Goal: Information Seeking & Learning: Get advice/opinions

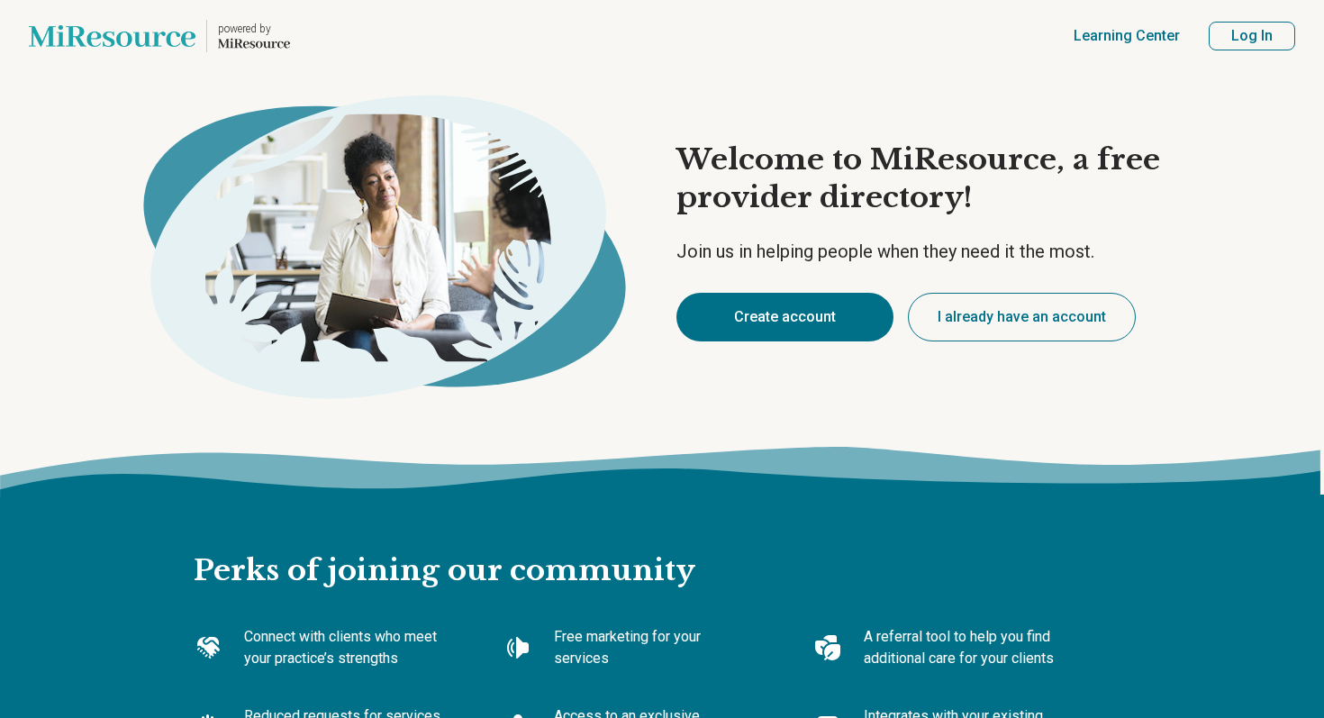
type textarea "*"
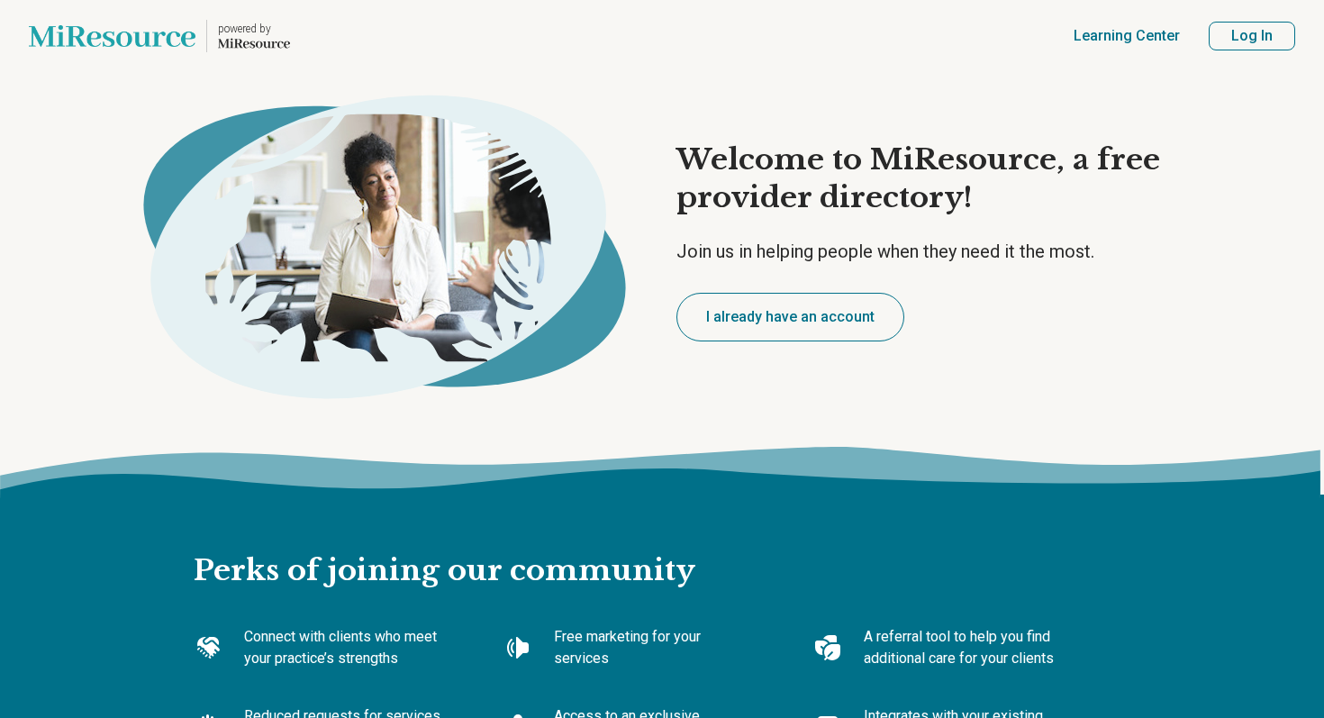
type textarea "*"
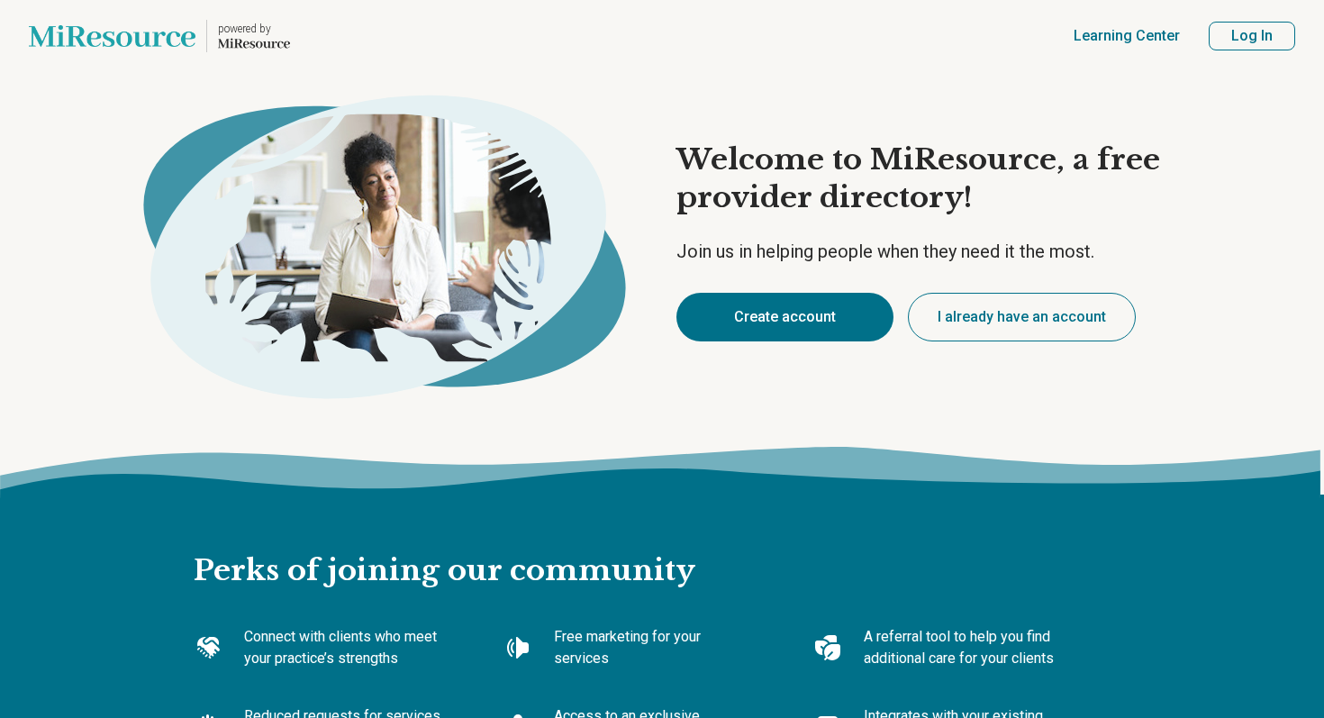
type textarea "*"
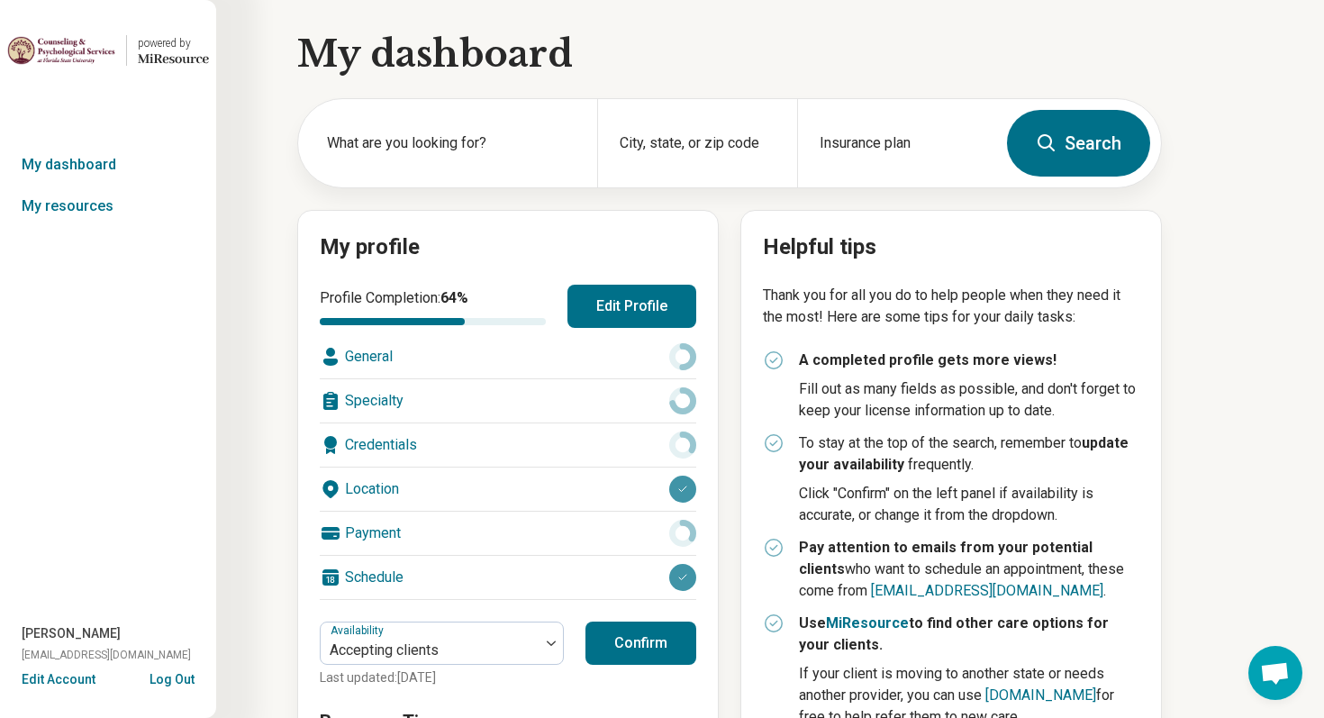
click at [610, 296] on button "Edit Profile" at bounding box center [632, 306] width 129 height 43
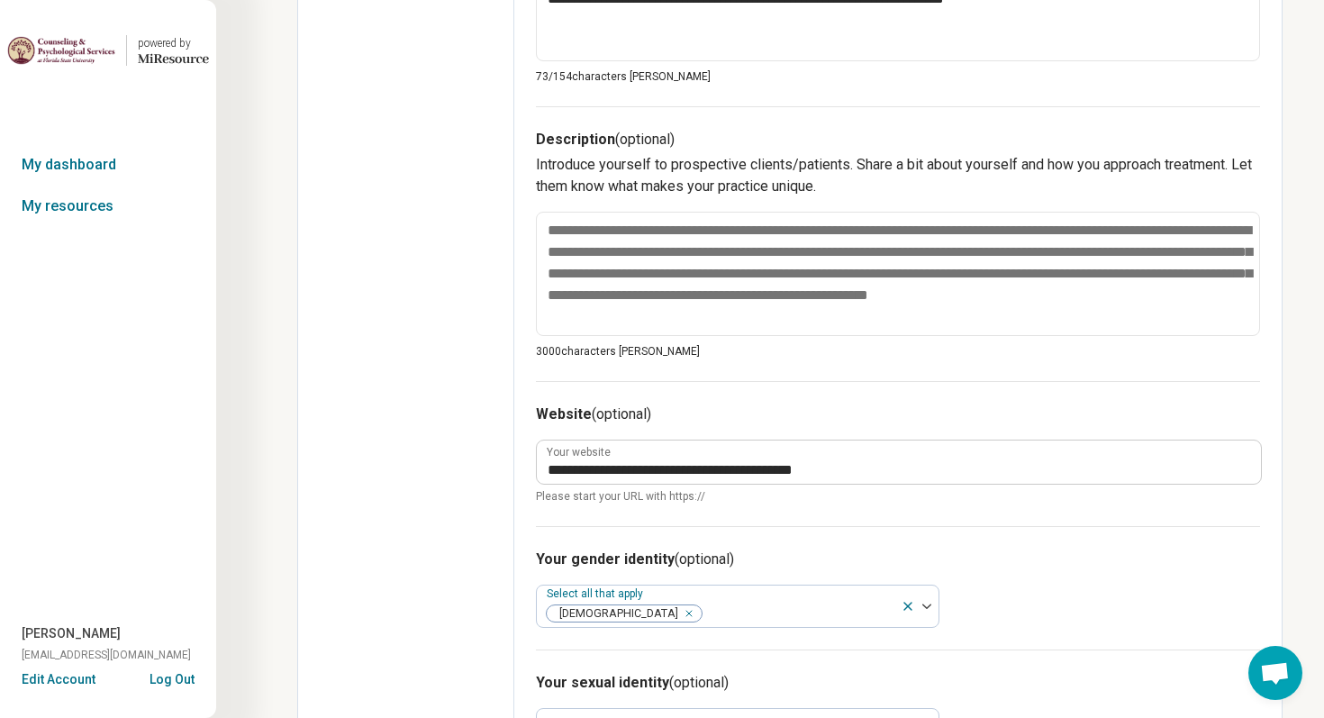
scroll to position [488, 0]
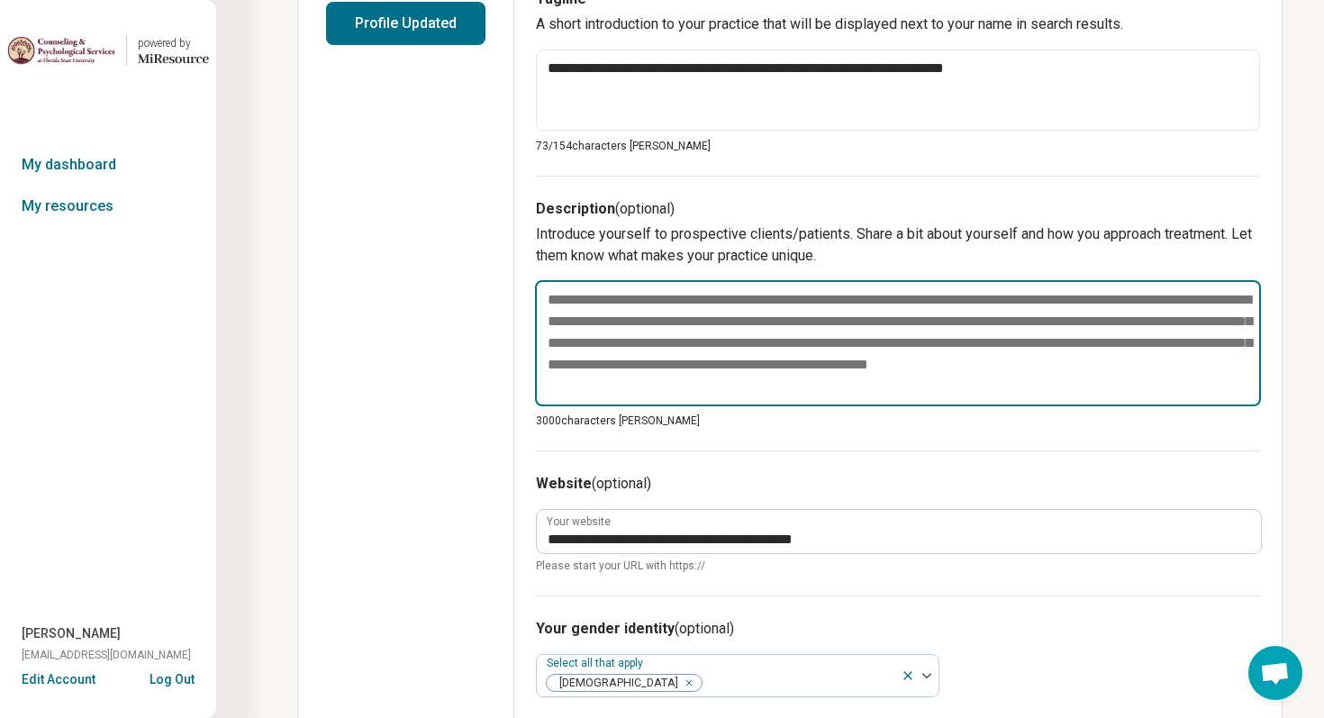
click at [771, 311] on textarea at bounding box center [898, 343] width 726 height 126
paste textarea "**********"
type textarea "*"
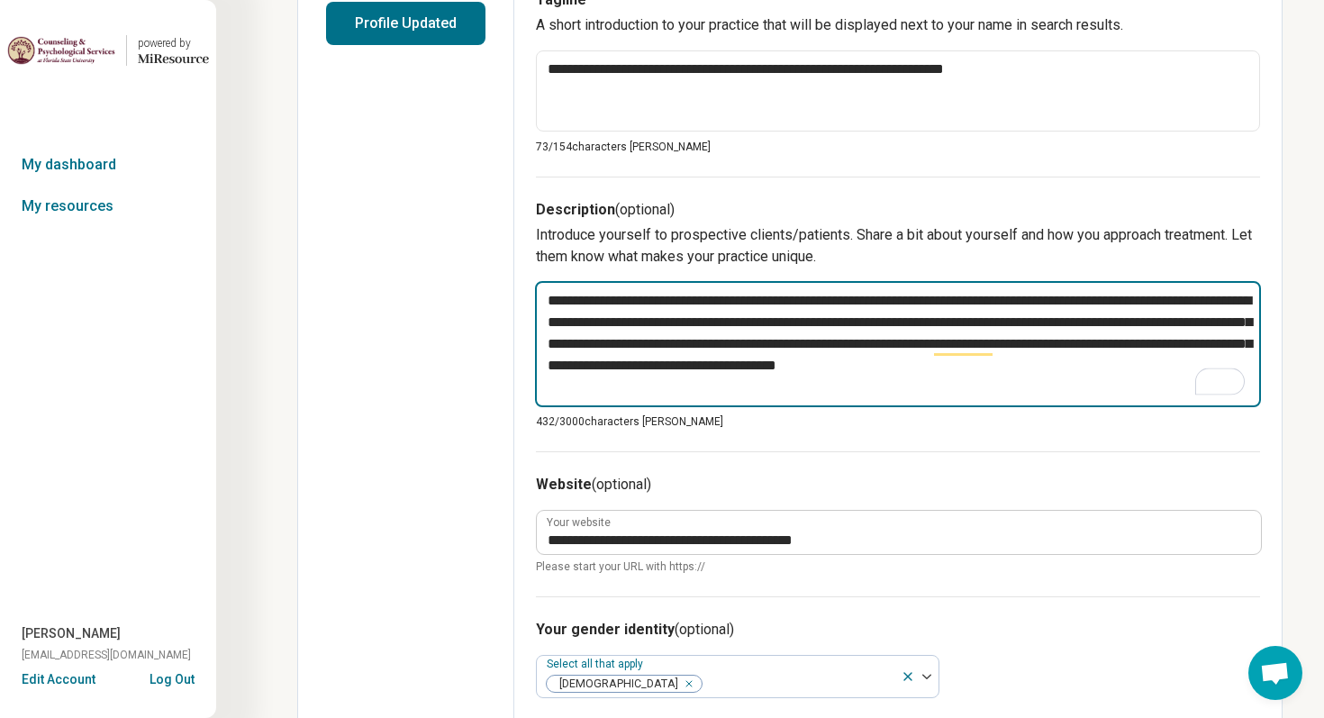
type textarea "**********"
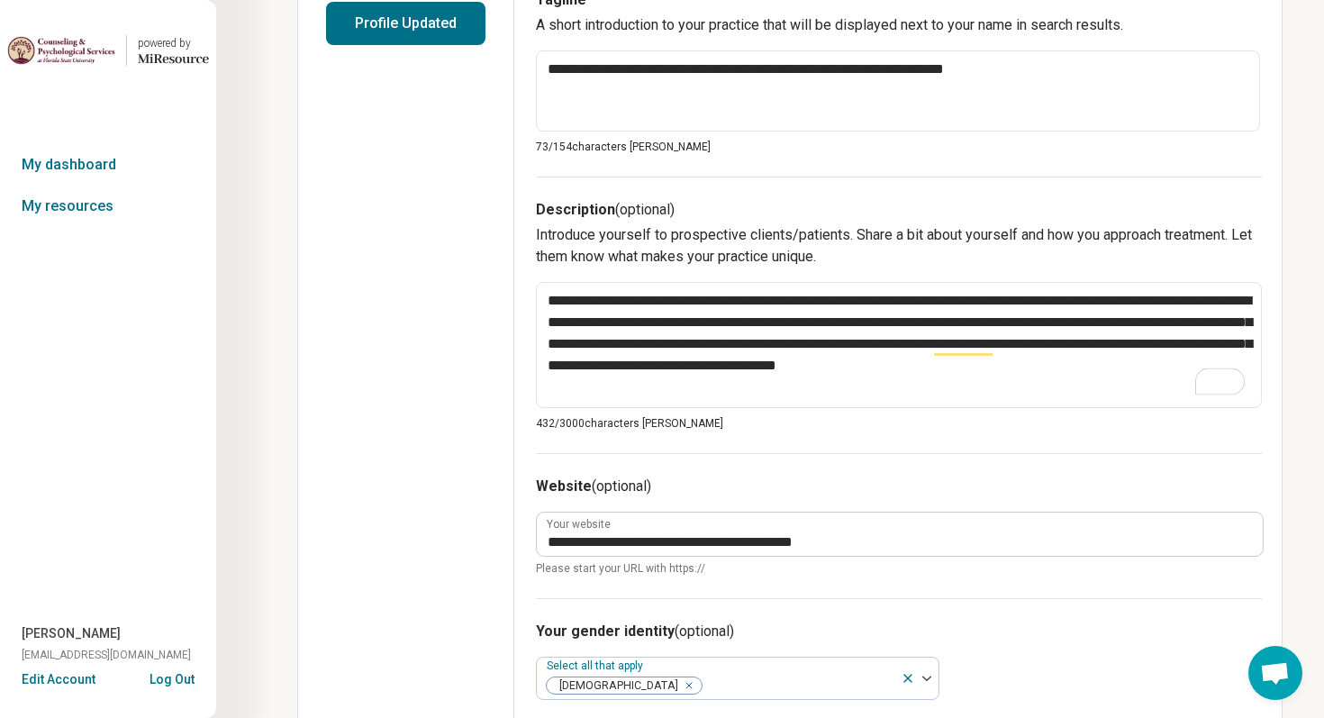
click at [450, 463] on div "Edit profile General Specialty Credentials Location Payment Schedule Profile co…" at bounding box center [406, 389] width 216 height 1580
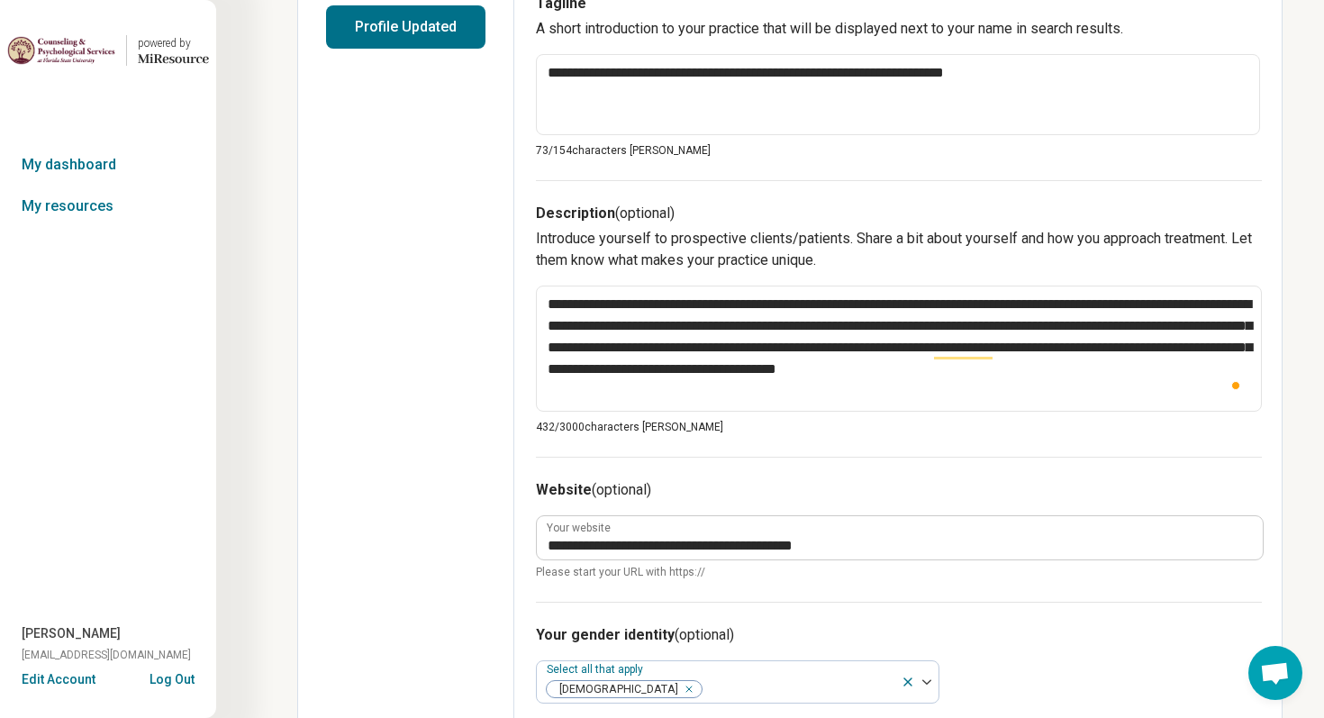
scroll to position [0, 0]
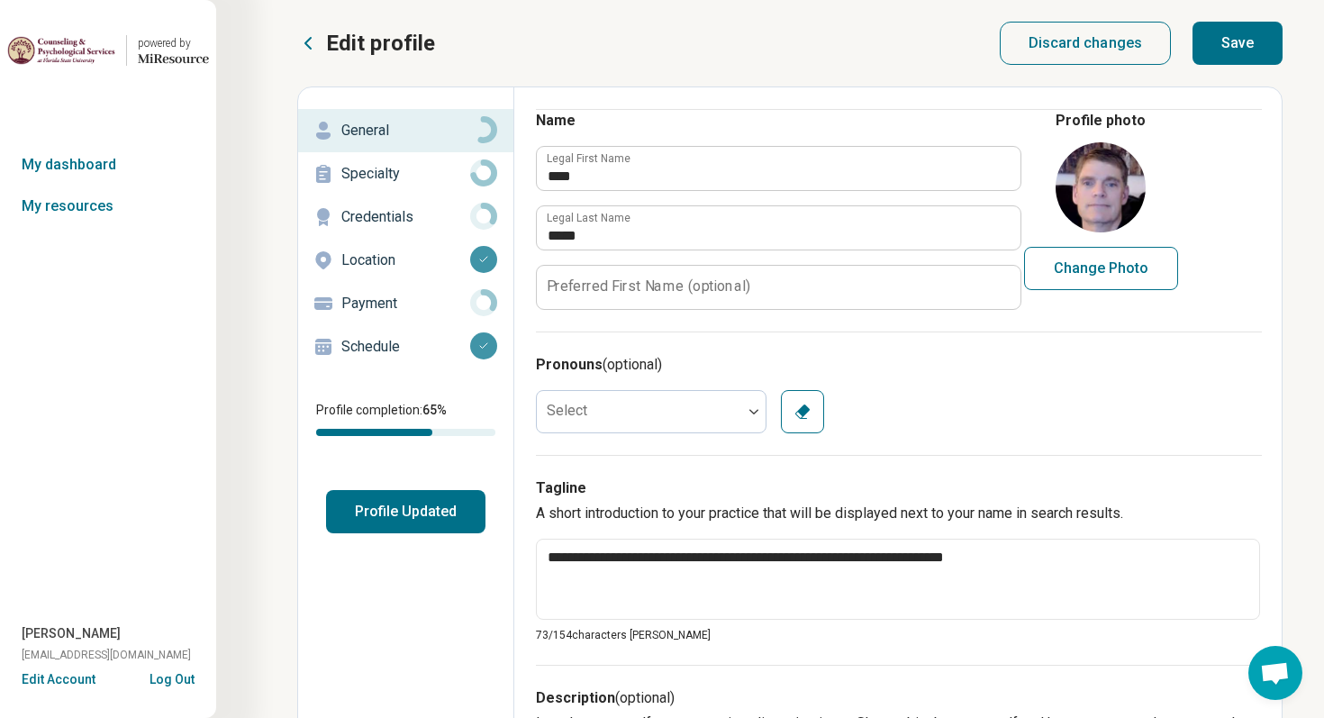
click at [1234, 41] on button "Save" at bounding box center [1238, 43] width 90 height 43
click at [78, 201] on link "My resources" at bounding box center [108, 206] width 216 height 41
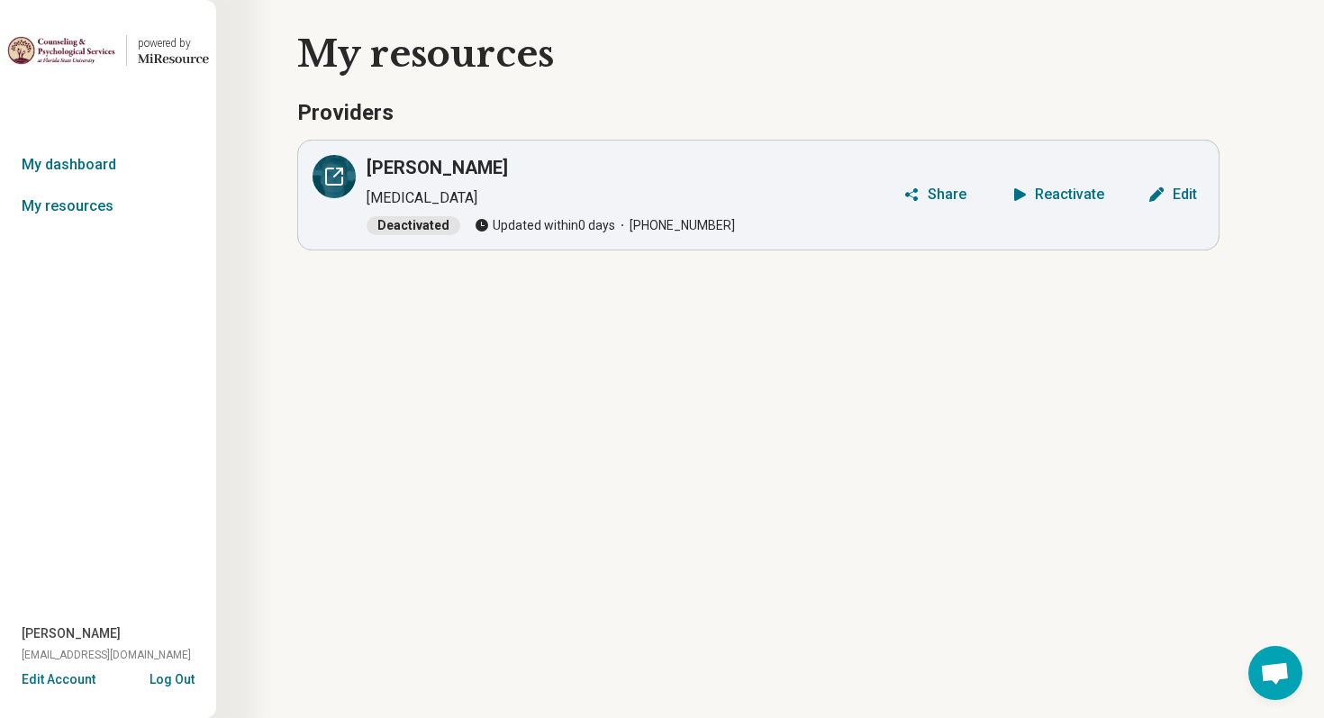
click at [322, 172] on div at bounding box center [334, 176] width 43 height 43
click at [90, 56] on img at bounding box center [61, 50] width 108 height 43
click at [1036, 193] on div "Reactivate" at bounding box center [1069, 194] width 69 height 14
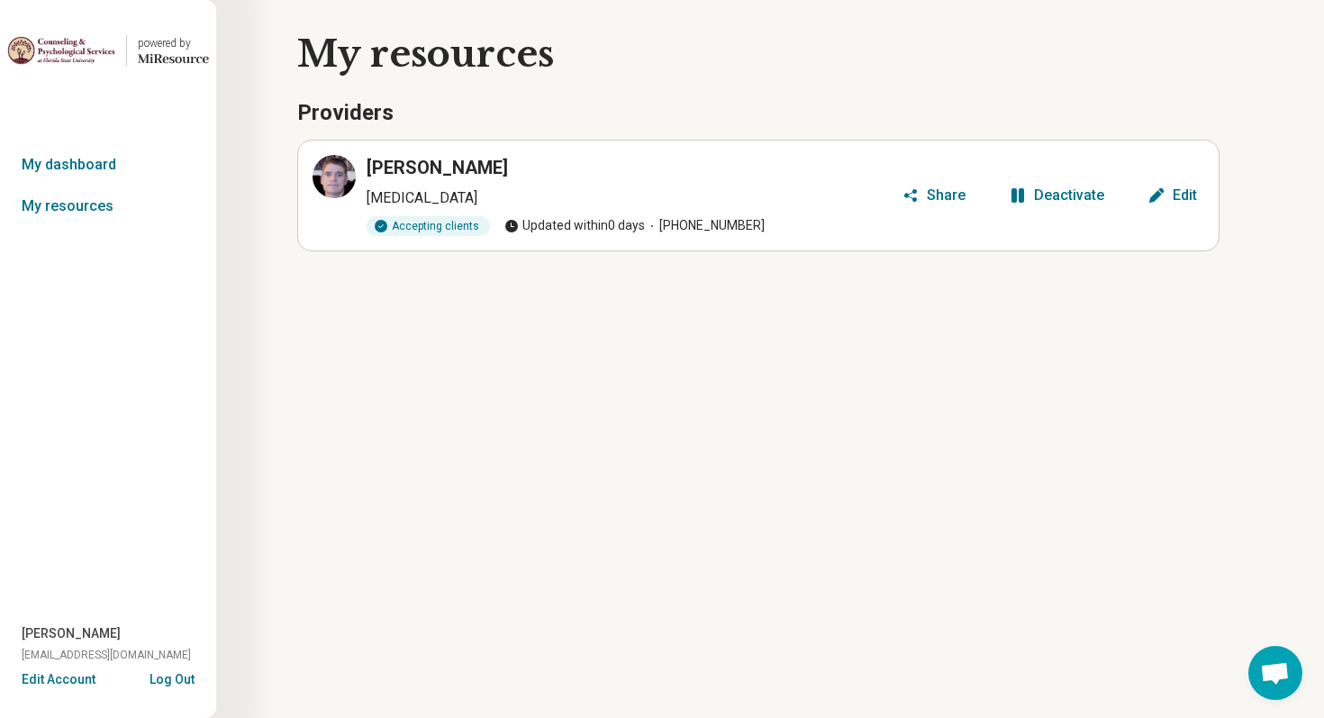
click at [86, 684] on button "Edit Account" at bounding box center [59, 679] width 74 height 19
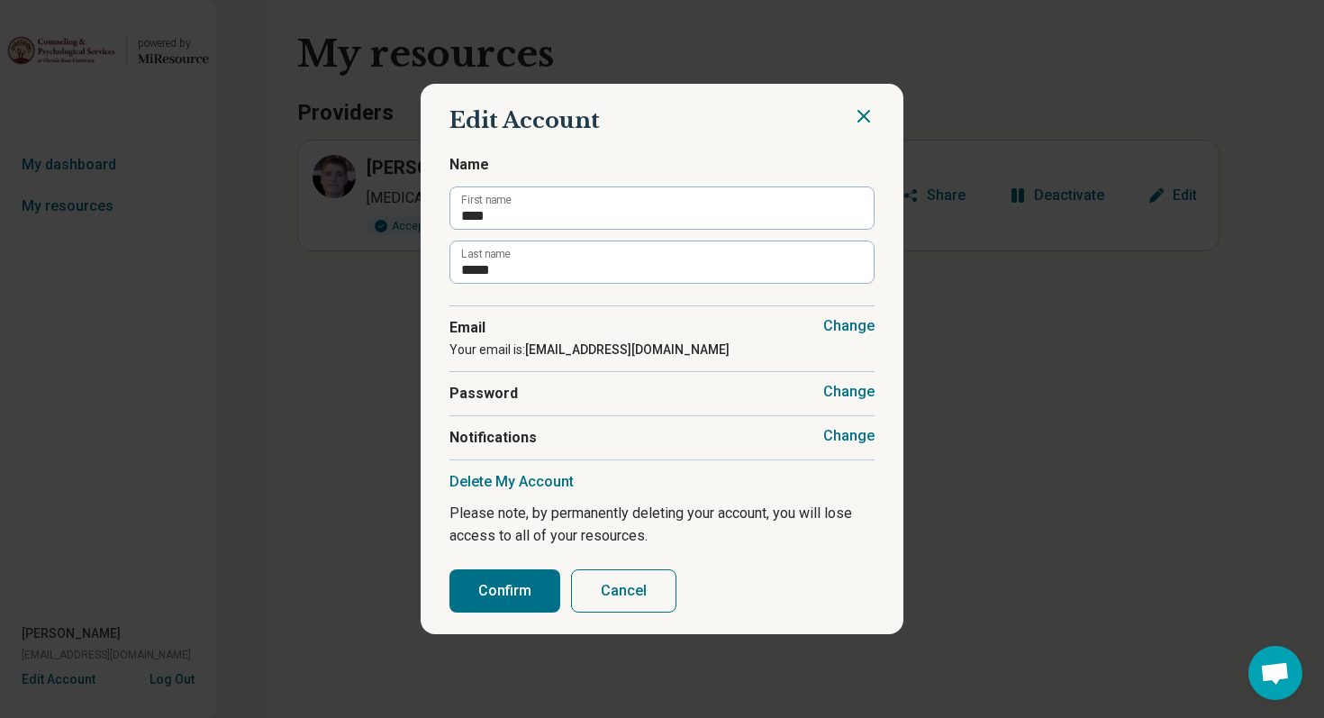
click at [859, 435] on button "Change" at bounding box center [848, 436] width 51 height 18
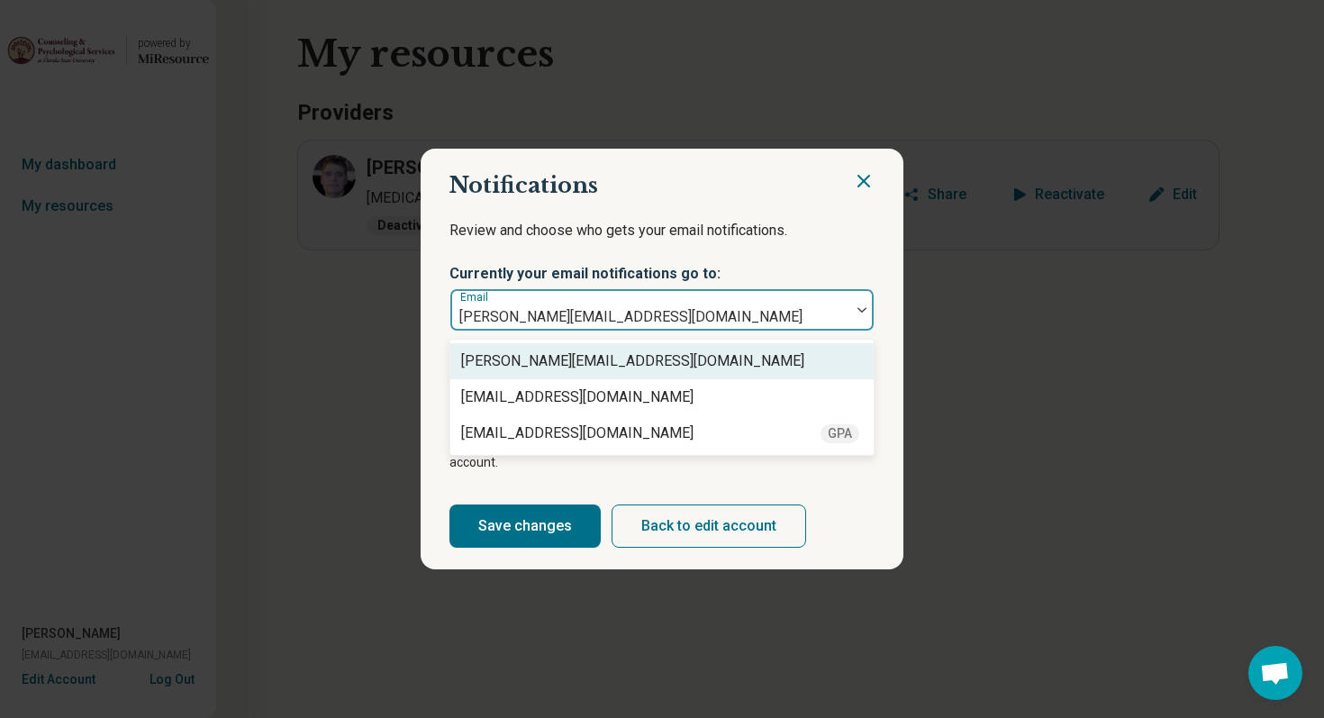
click at [850, 325] on div at bounding box center [861, 309] width 23 height 41
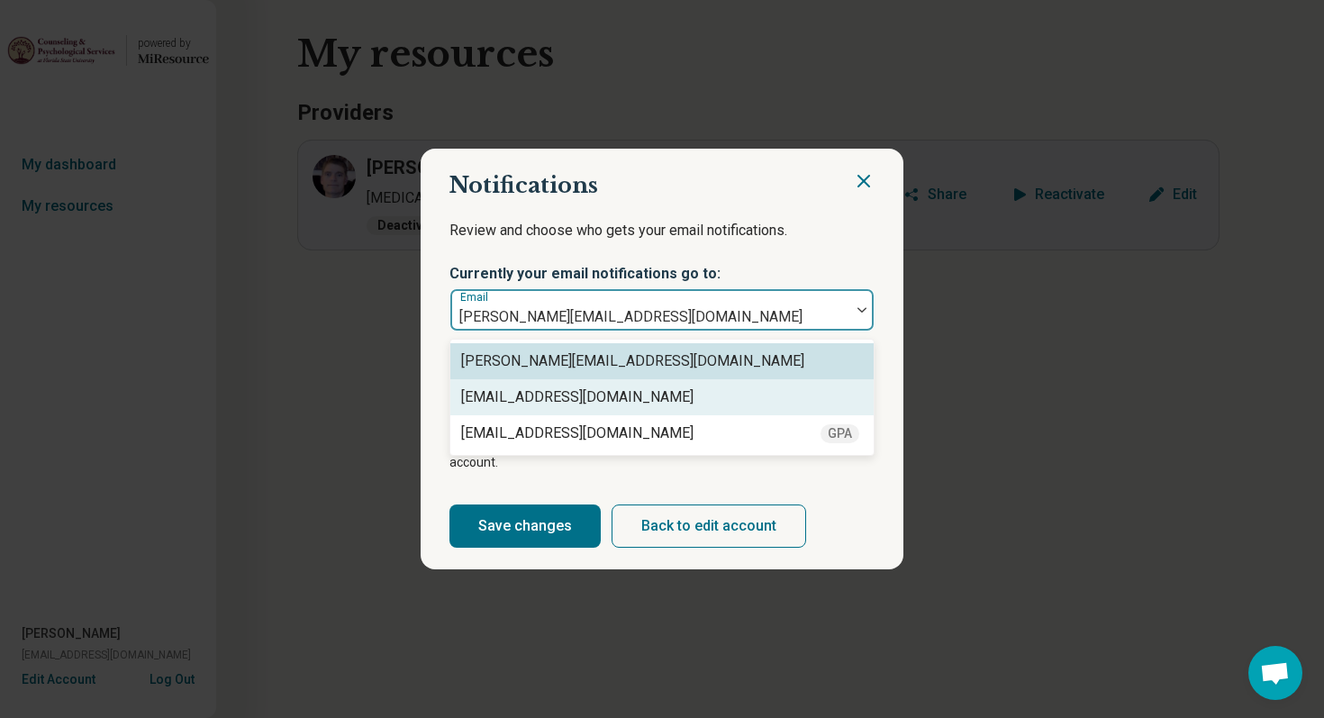
click at [800, 402] on div "drterryadhdonline@gmail.com" at bounding box center [662, 397] width 402 height 22
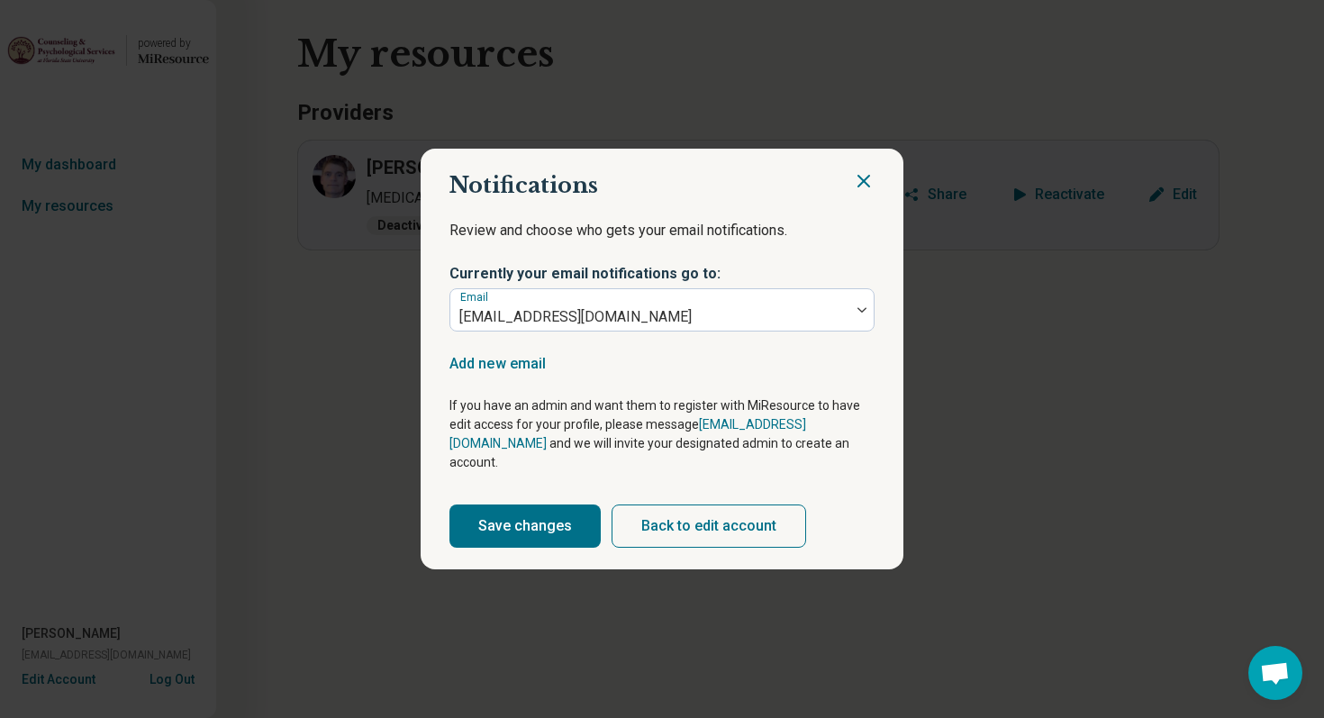
click at [537, 517] on button "Save changes" at bounding box center [525, 525] width 151 height 43
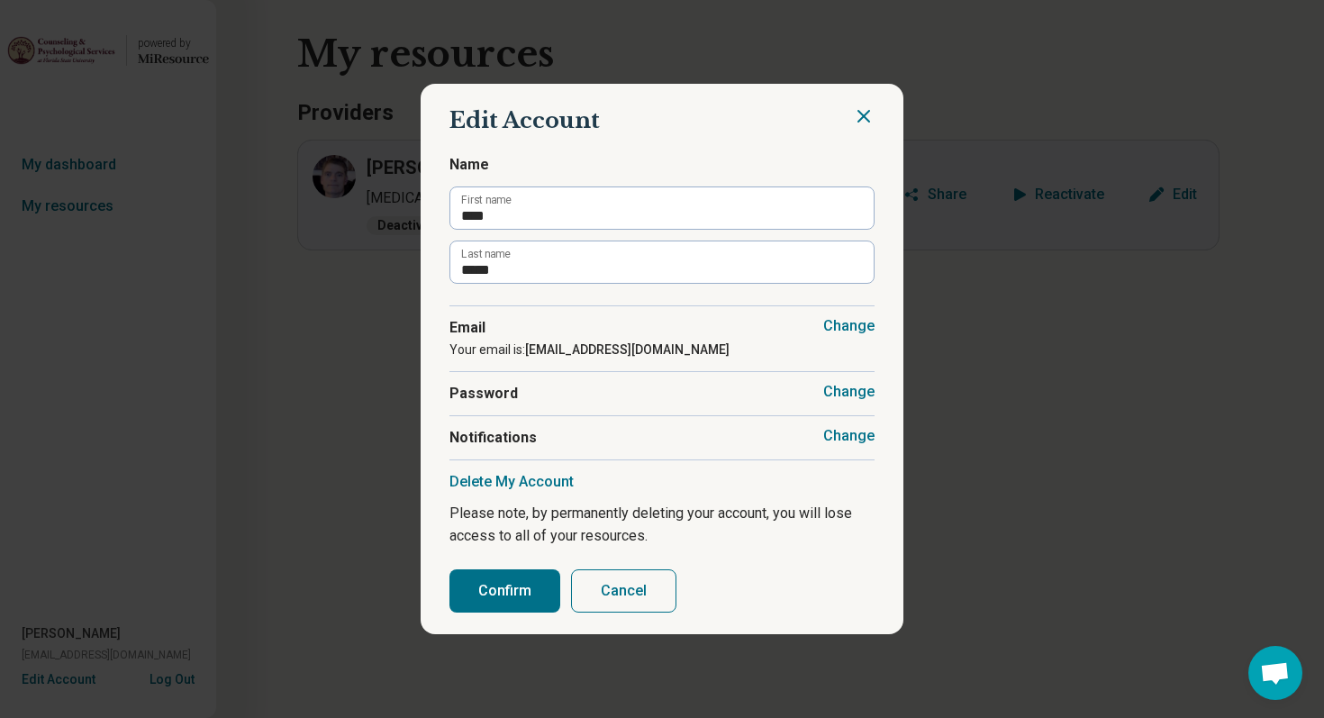
click at [841, 434] on button "Change" at bounding box center [848, 436] width 51 height 18
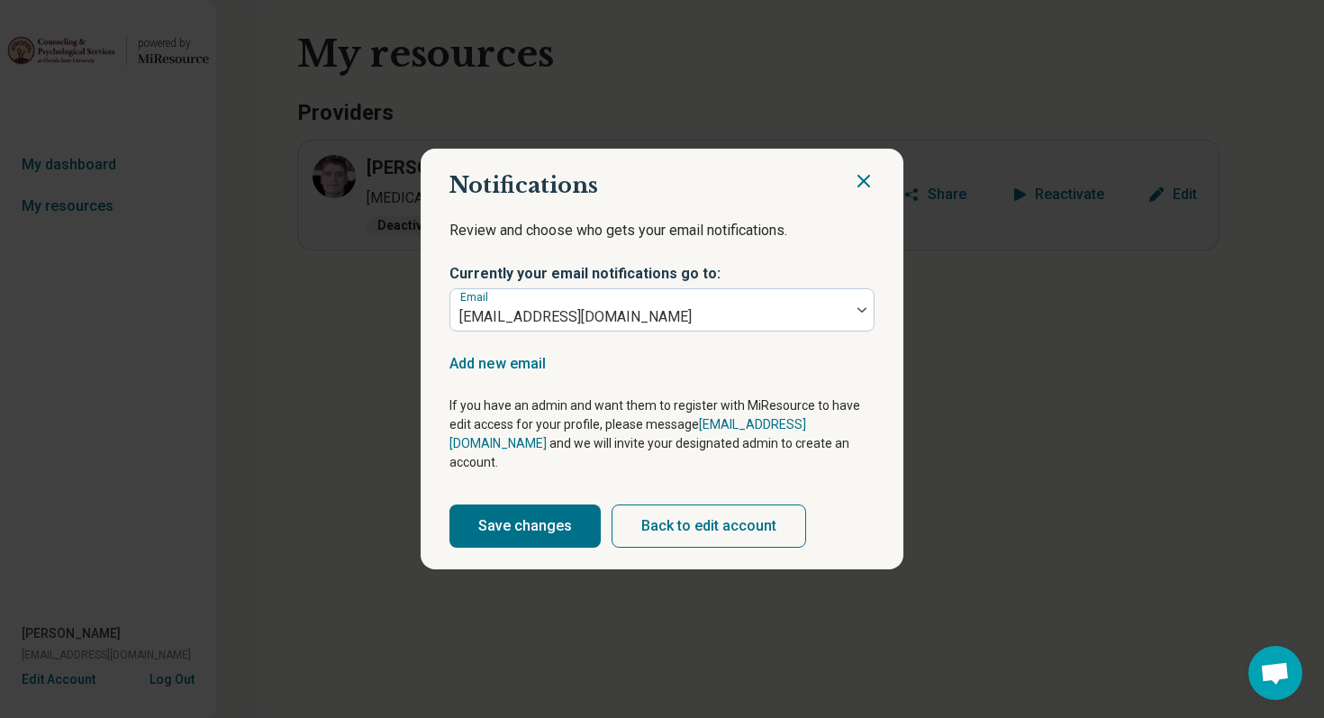
click at [534, 519] on button "Save changes" at bounding box center [525, 525] width 151 height 43
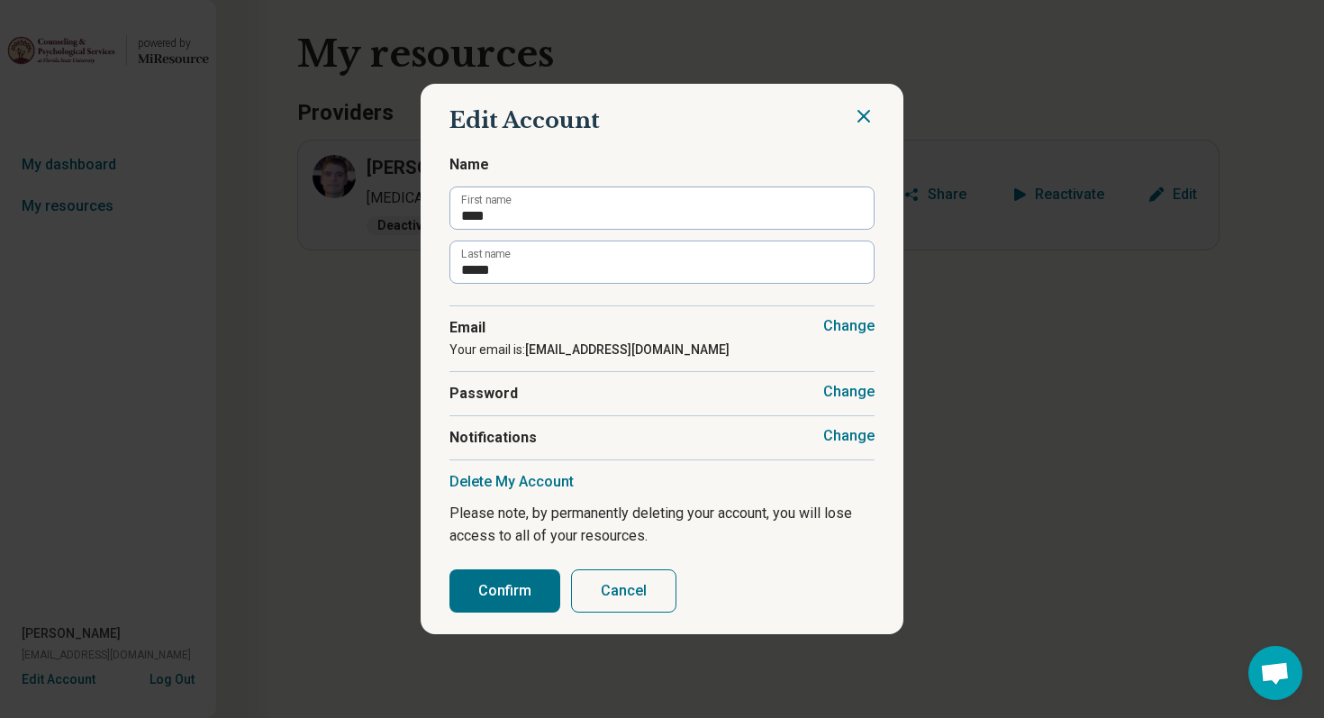
click at [517, 583] on button "Confirm" at bounding box center [505, 590] width 111 height 43
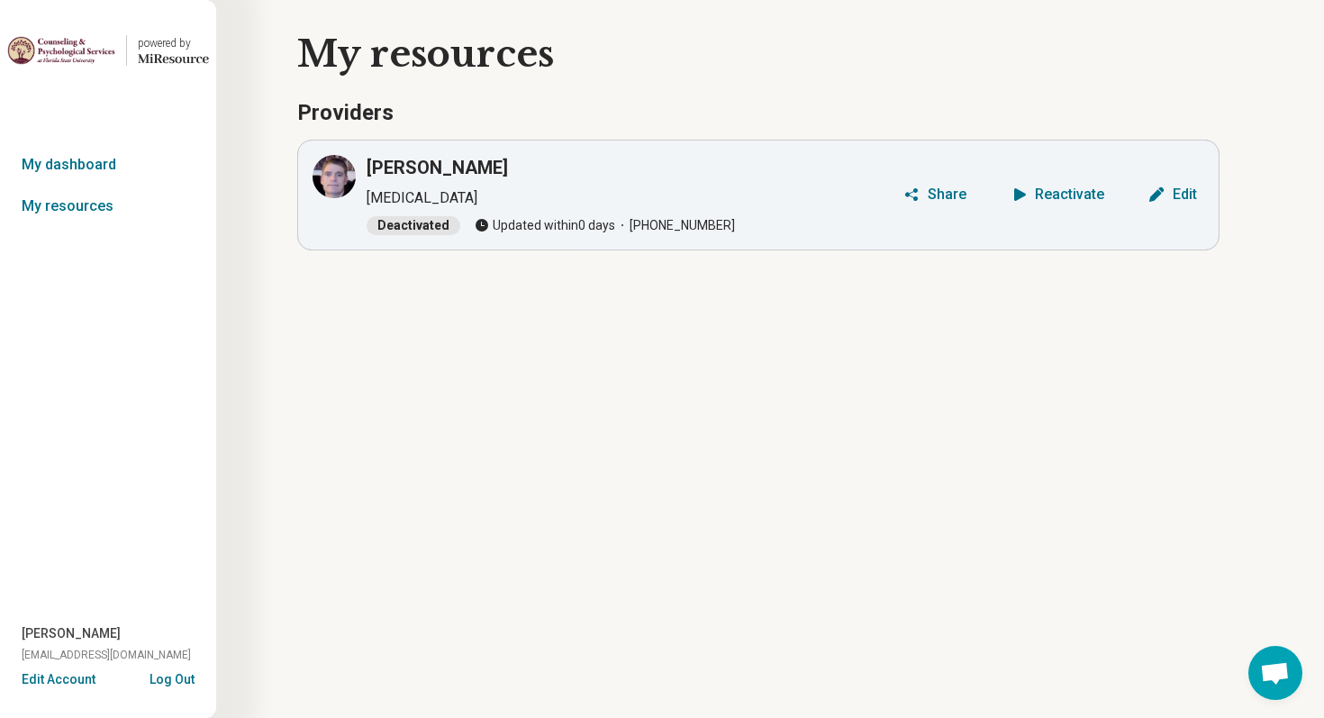
click at [1052, 197] on div "Reactivate" at bounding box center [1069, 194] width 69 height 14
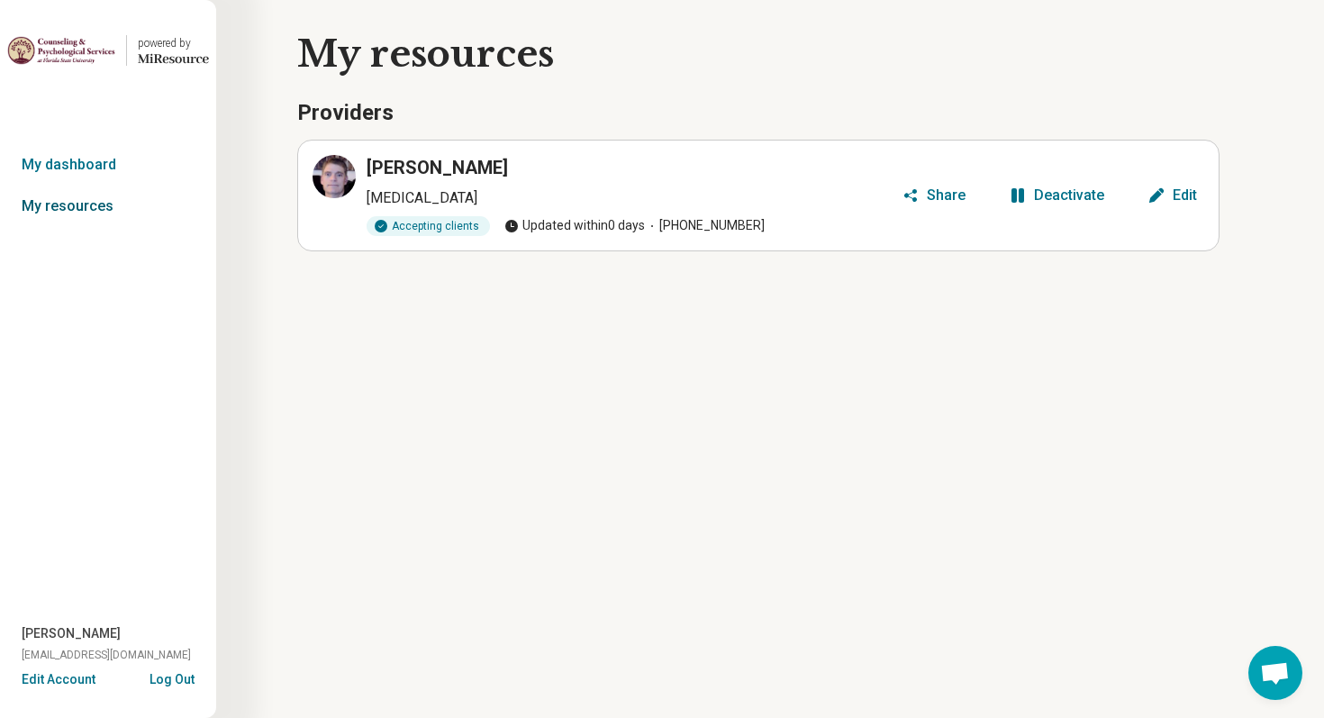
click at [88, 200] on link "My resources" at bounding box center [108, 206] width 216 height 41
click at [96, 175] on link "My dashboard" at bounding box center [108, 164] width 216 height 41
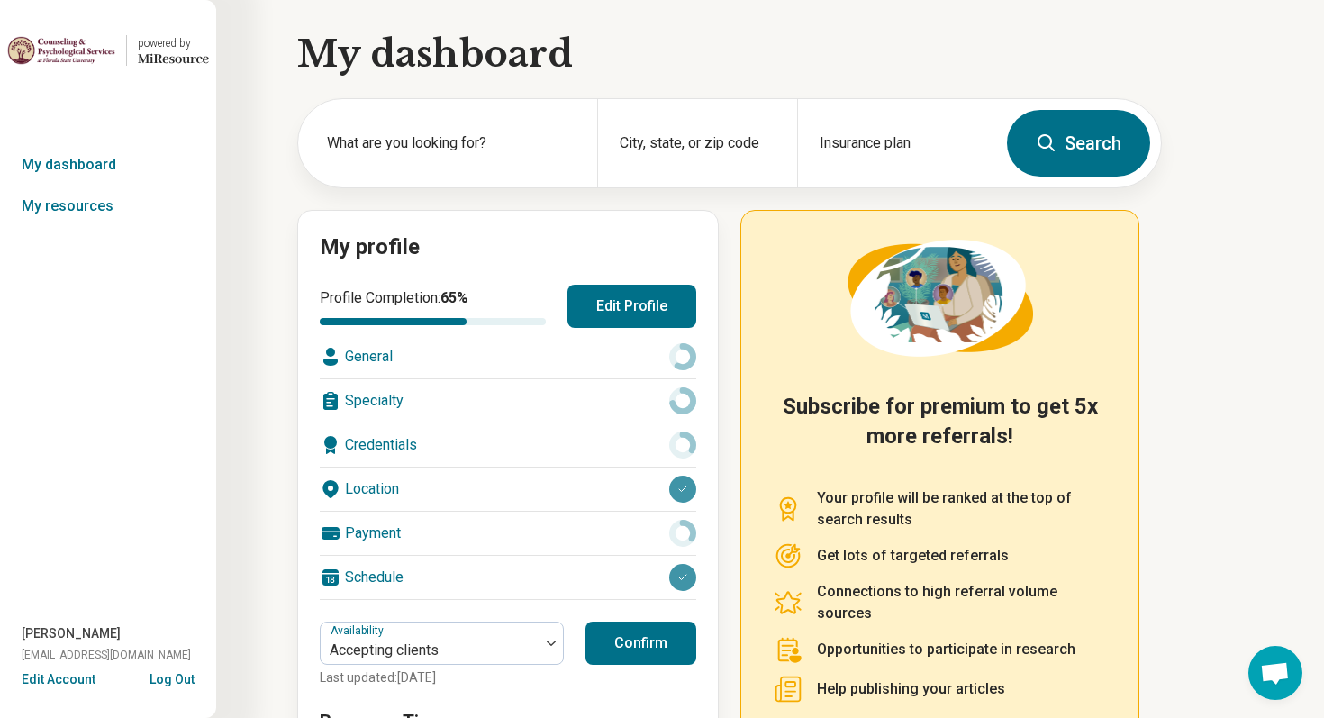
click at [596, 302] on button "Edit Profile" at bounding box center [632, 306] width 129 height 43
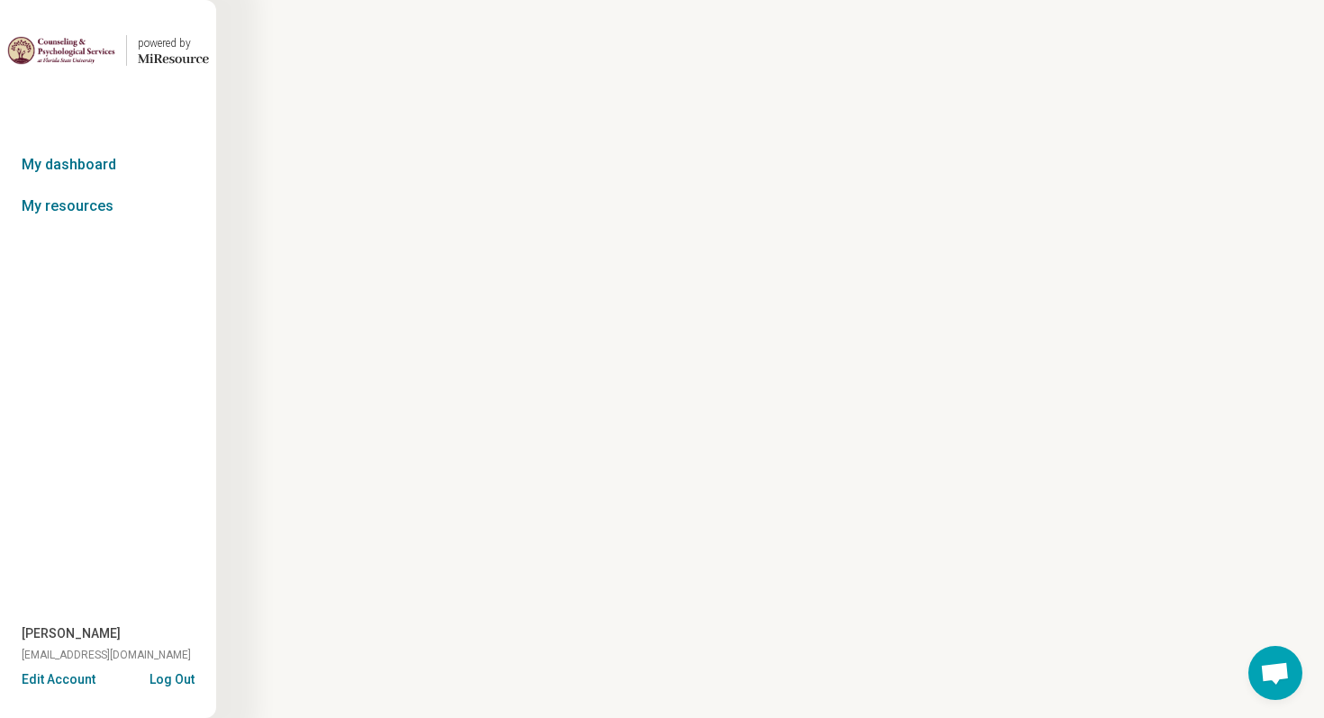
type textarea "*"
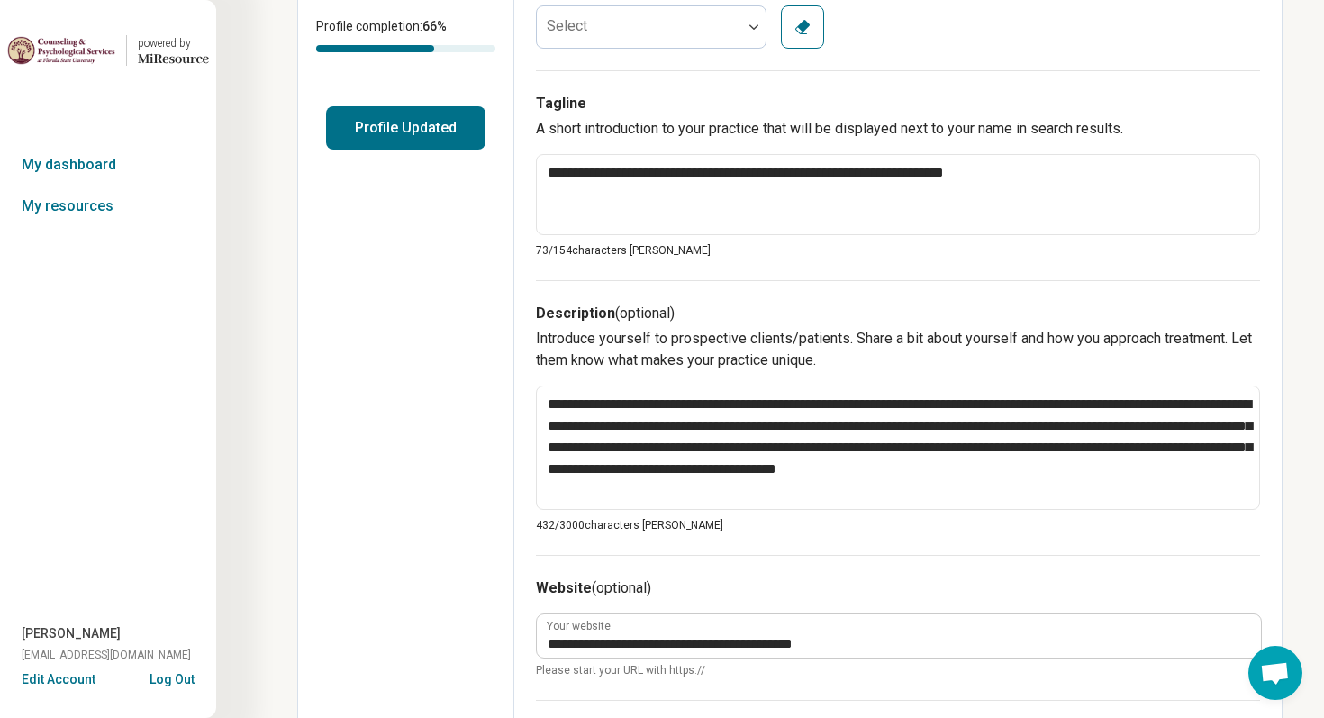
scroll to position [394, 0]
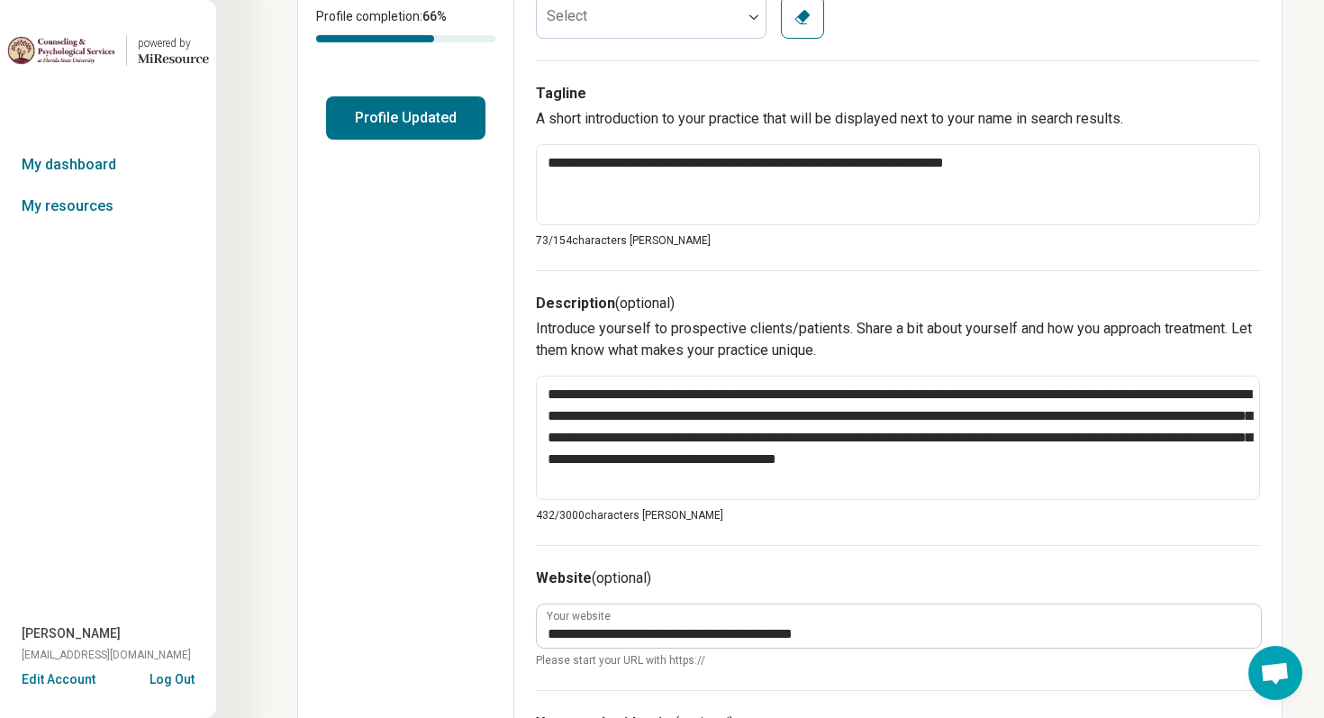
click at [179, 677] on button "Log Out" at bounding box center [172, 677] width 45 height 14
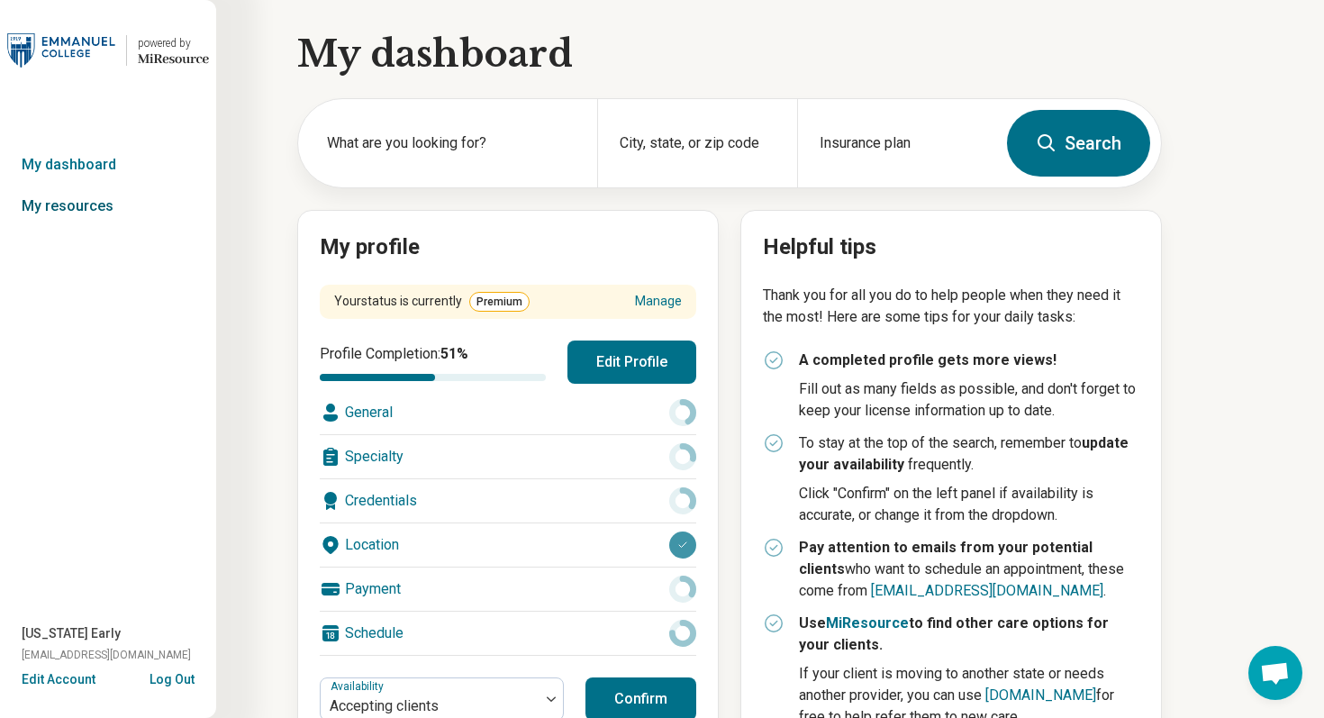
click at [112, 217] on link "My resources" at bounding box center [108, 206] width 216 height 41
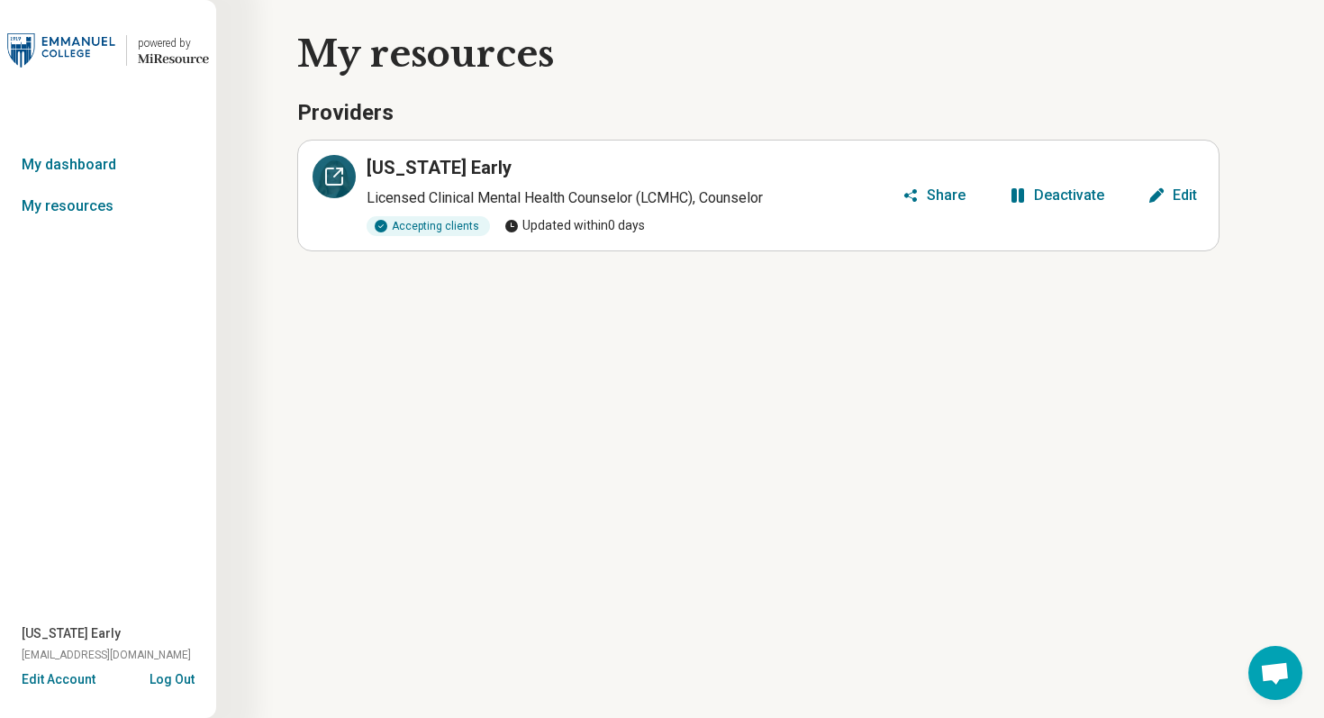
click at [330, 180] on icon at bounding box center [334, 177] width 22 height 22
click at [165, 678] on button "Log Out" at bounding box center [172, 677] width 45 height 14
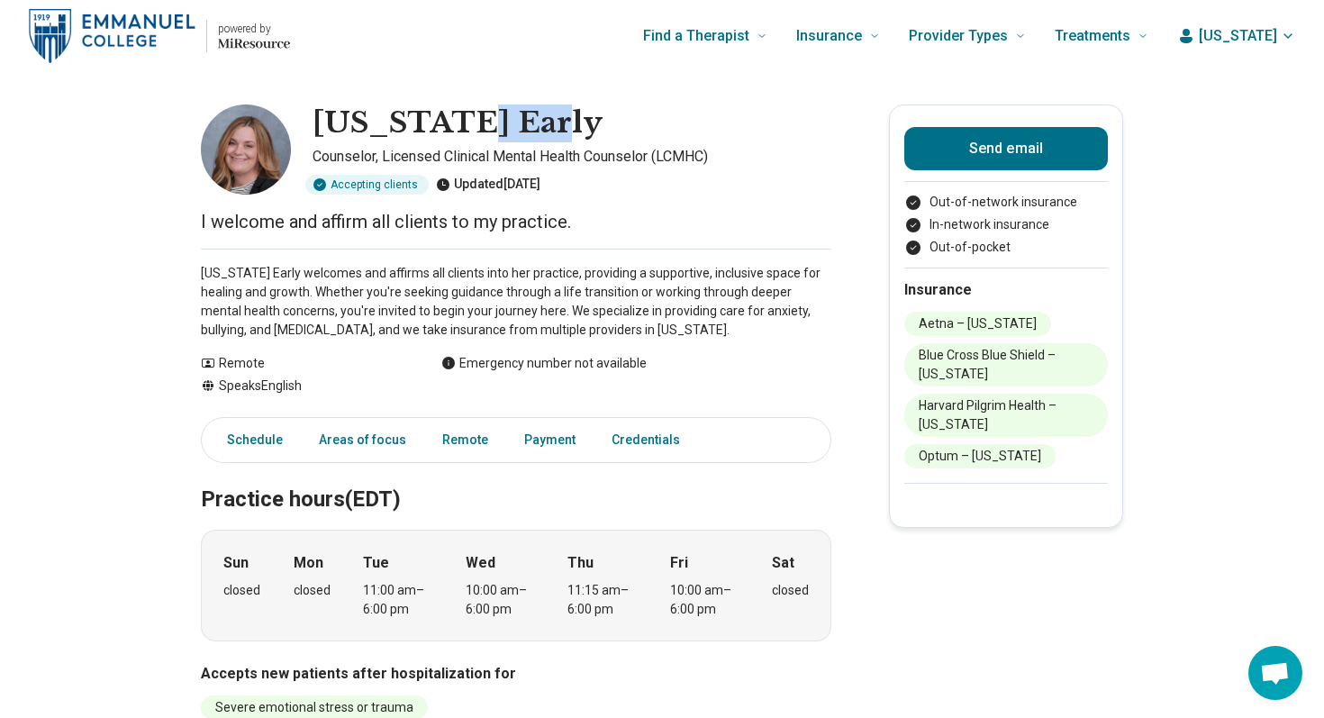
drag, startPoint x: 444, startPoint y: 115, endPoint x: 563, endPoint y: 115, distance: 118.9
click at [563, 115] on div "Virginia Early" at bounding box center [572, 124] width 519 height 38
copy h1 "Early"
drag, startPoint x: 201, startPoint y: 270, endPoint x: 402, endPoint y: 266, distance: 200.9
click at [402, 266] on p "Virginia Early welcomes and affirms all clients into her practice, providing a …" at bounding box center [516, 302] width 631 height 76
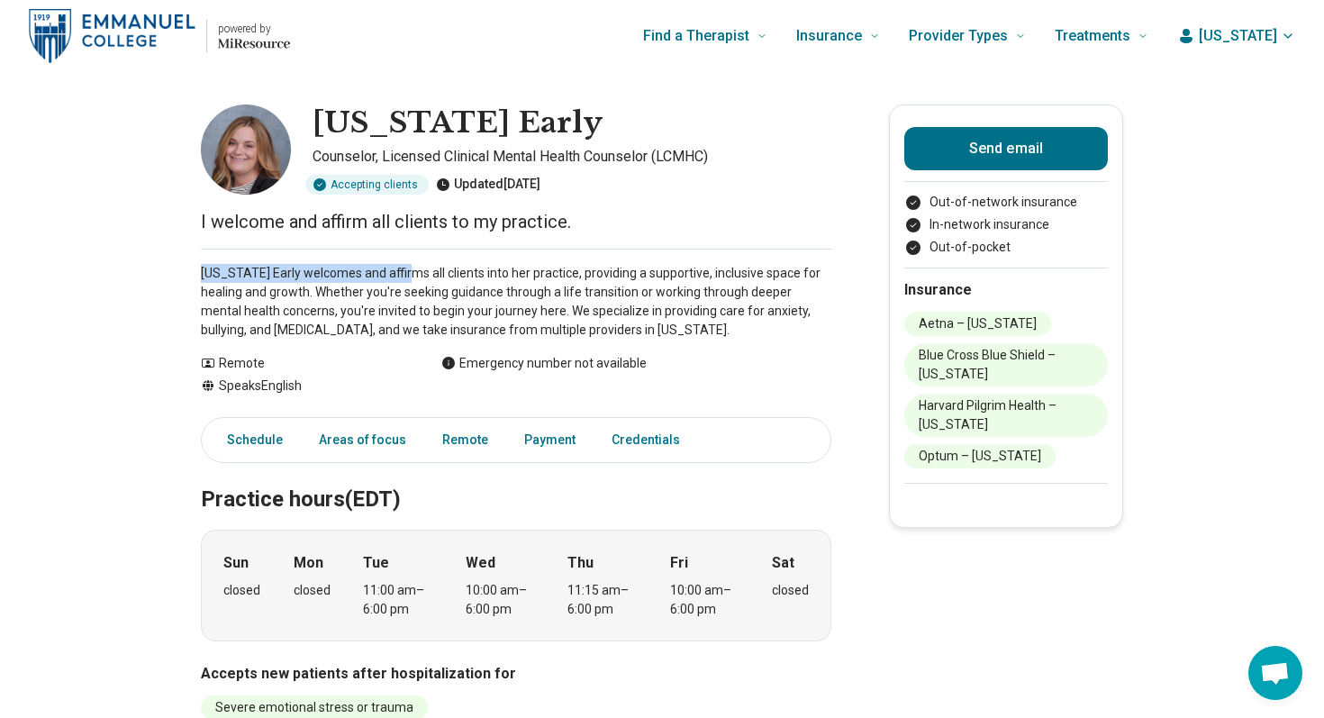
copy p "Virginia Early welcomes and affirms"
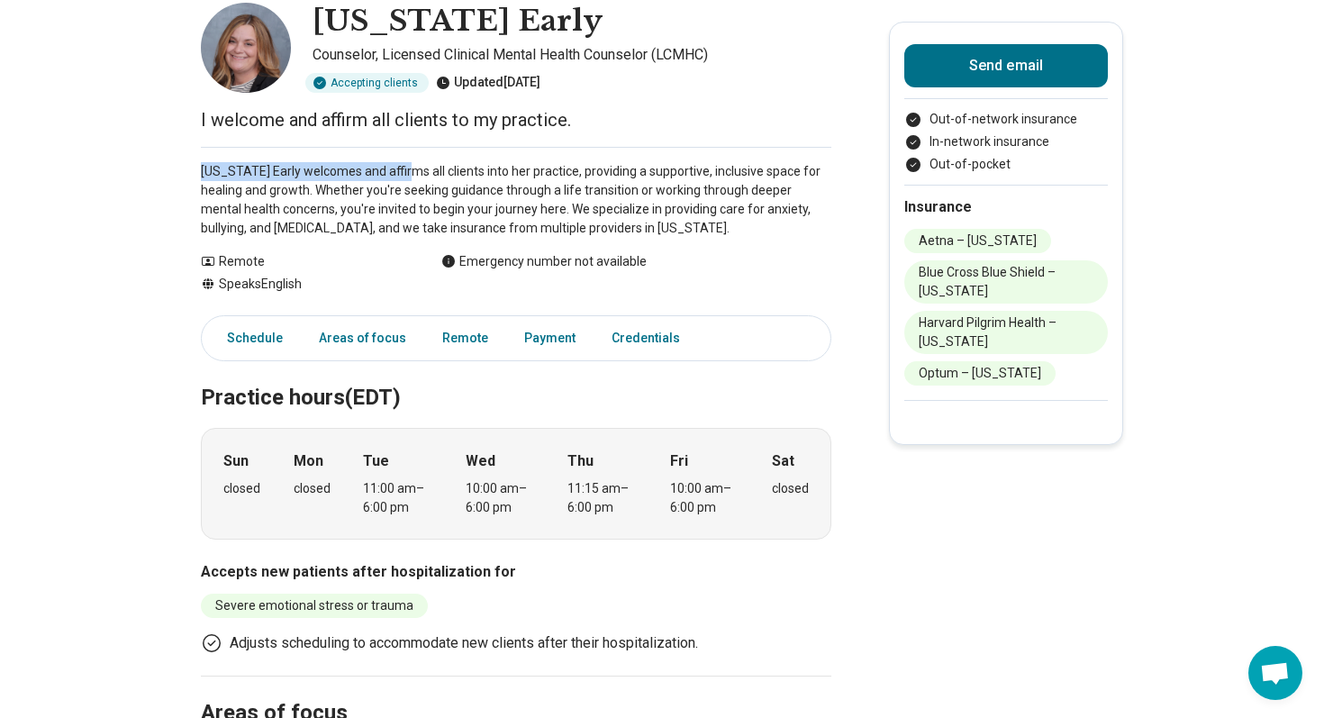
scroll to position [108, 0]
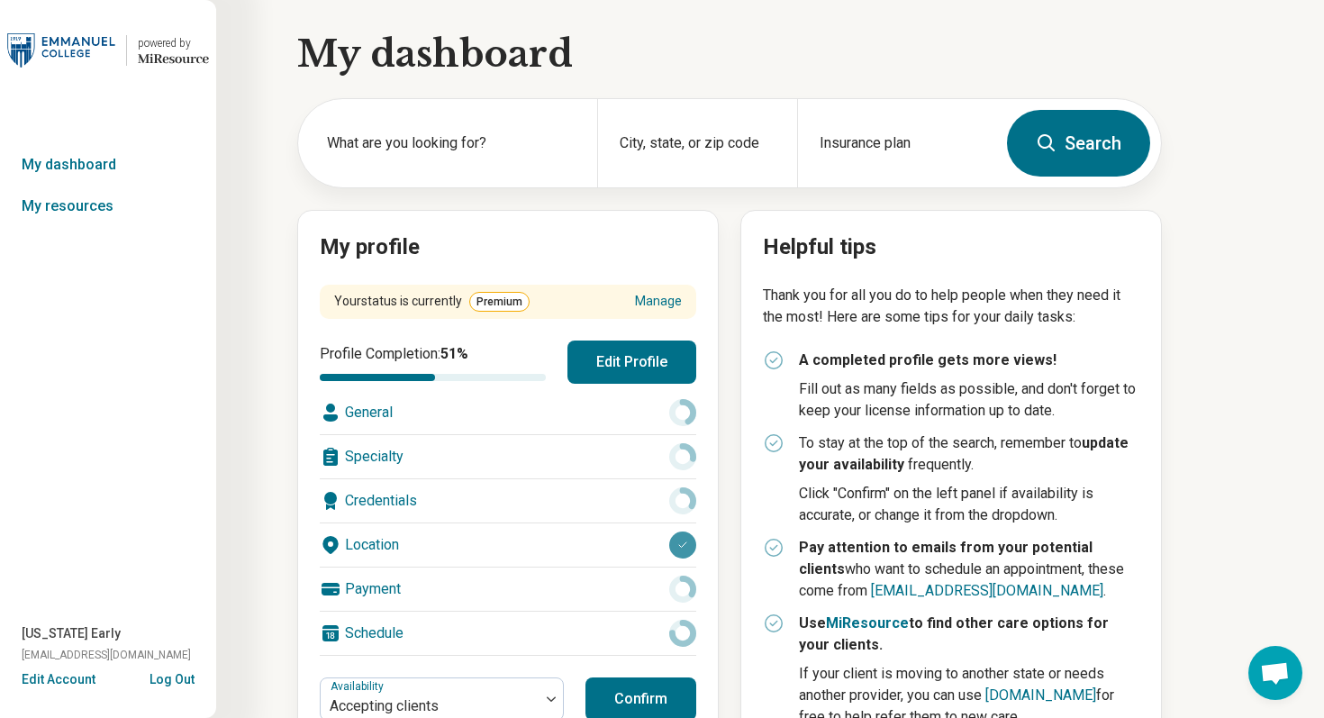
click at [600, 375] on button "Edit Profile" at bounding box center [632, 362] width 129 height 43
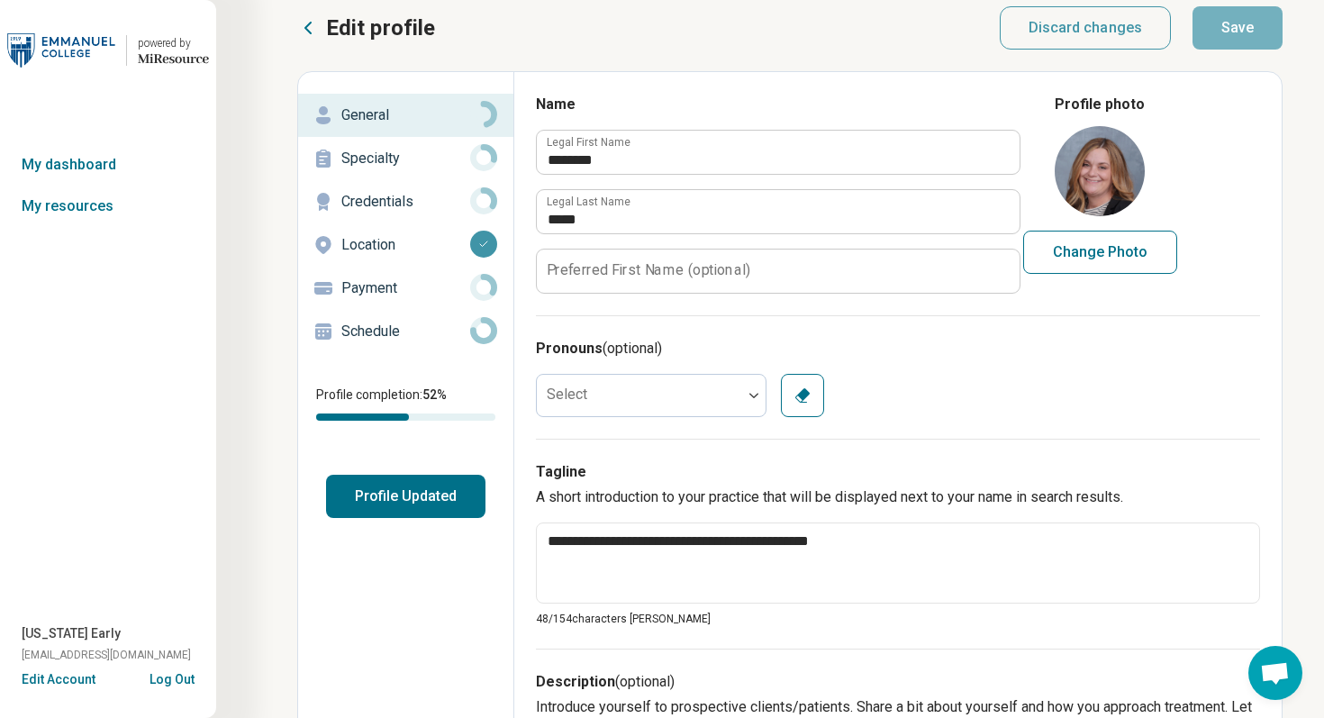
scroll to position [17, 0]
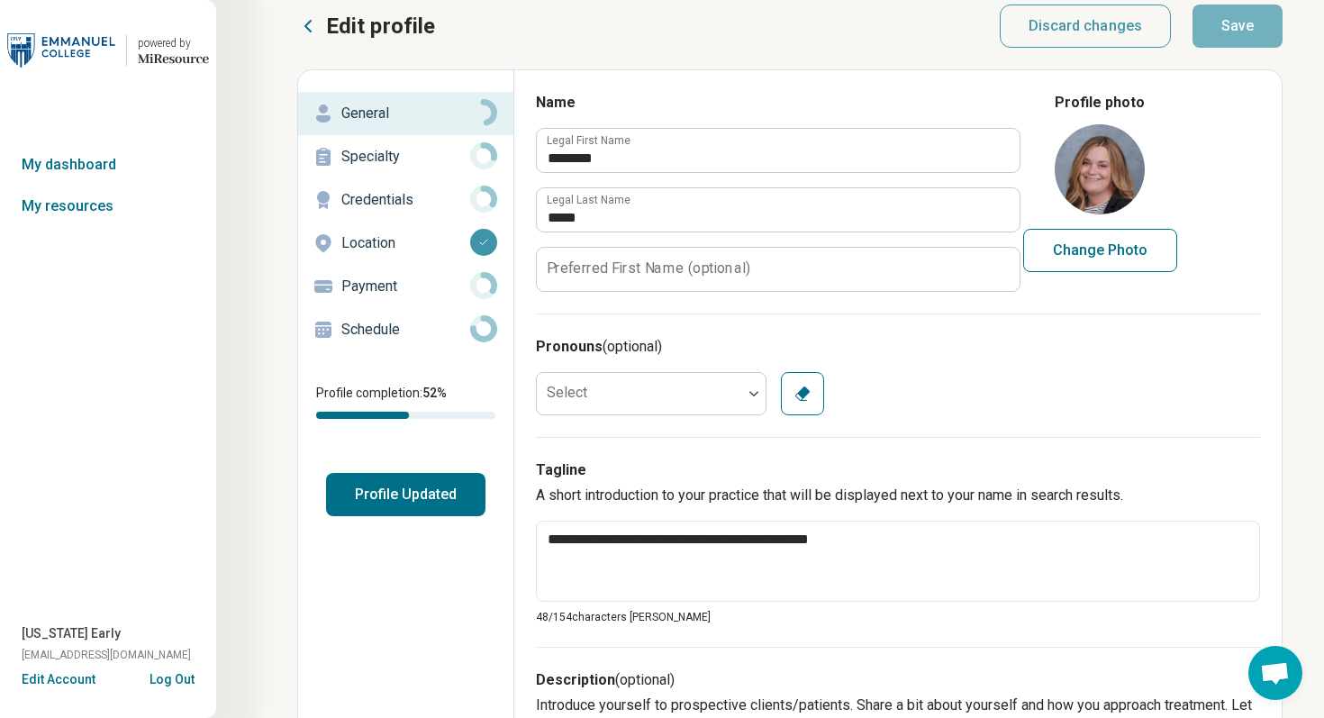
click at [180, 676] on button "Log Out" at bounding box center [172, 677] width 45 height 14
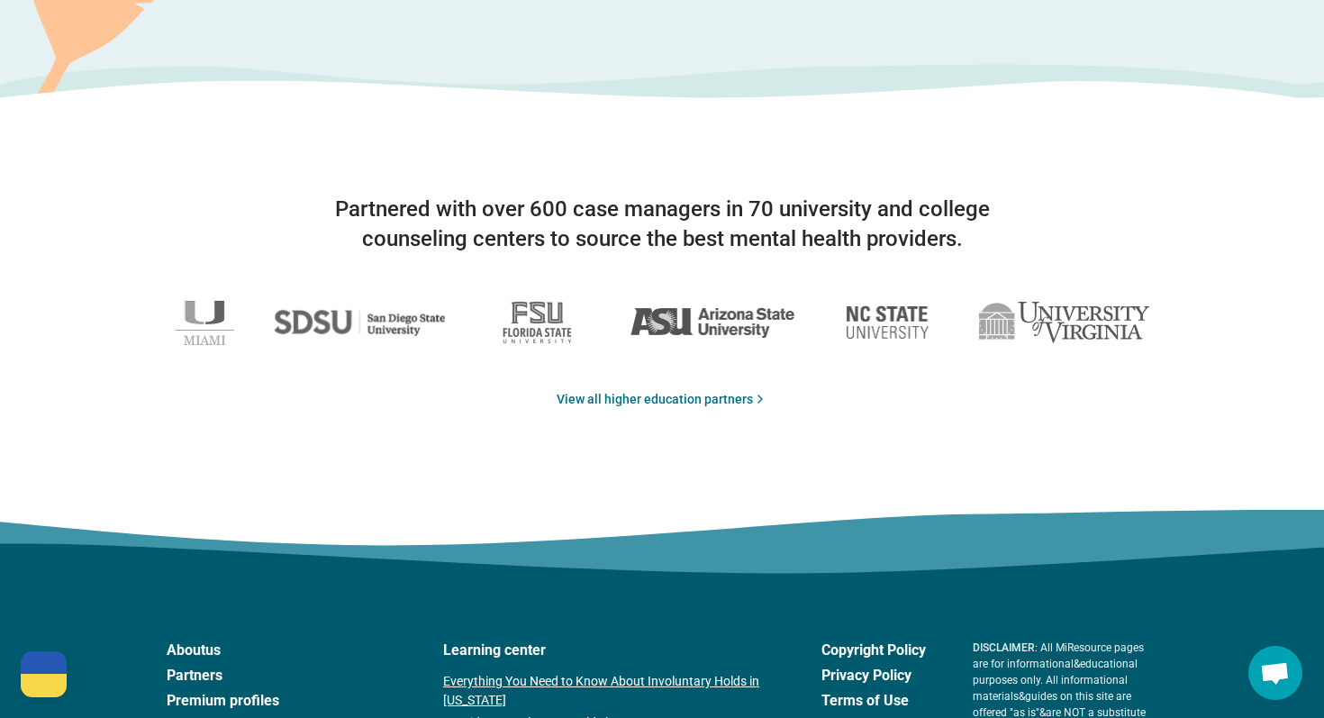
scroll to position [2796, 0]
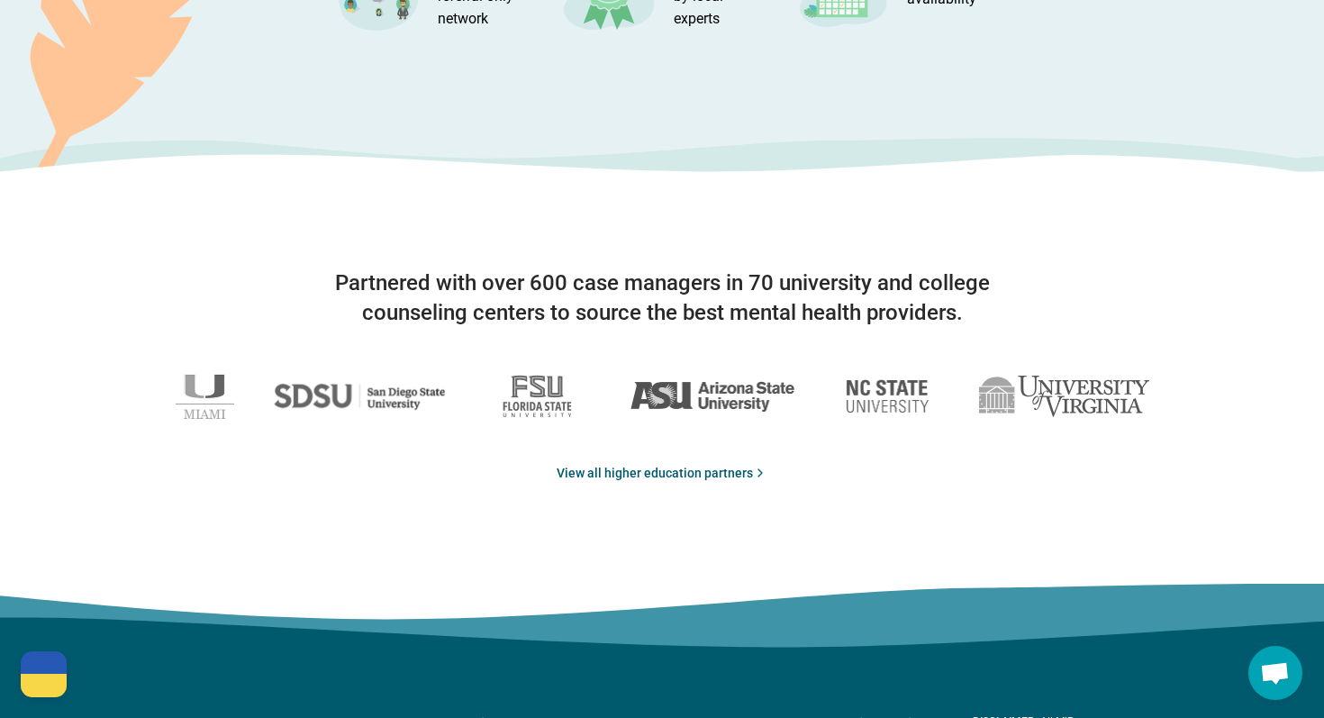
click at [728, 464] on link "View all higher education partners" at bounding box center [662, 473] width 211 height 19
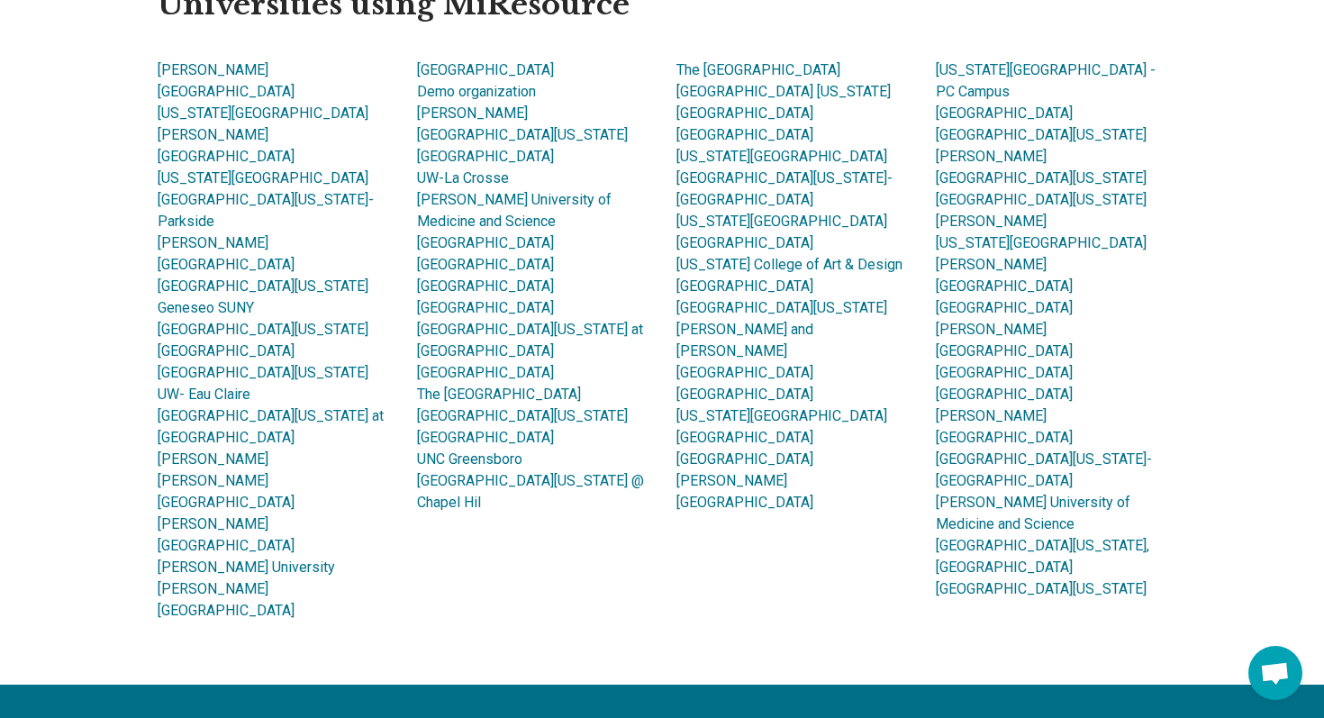
scroll to position [1160, 0]
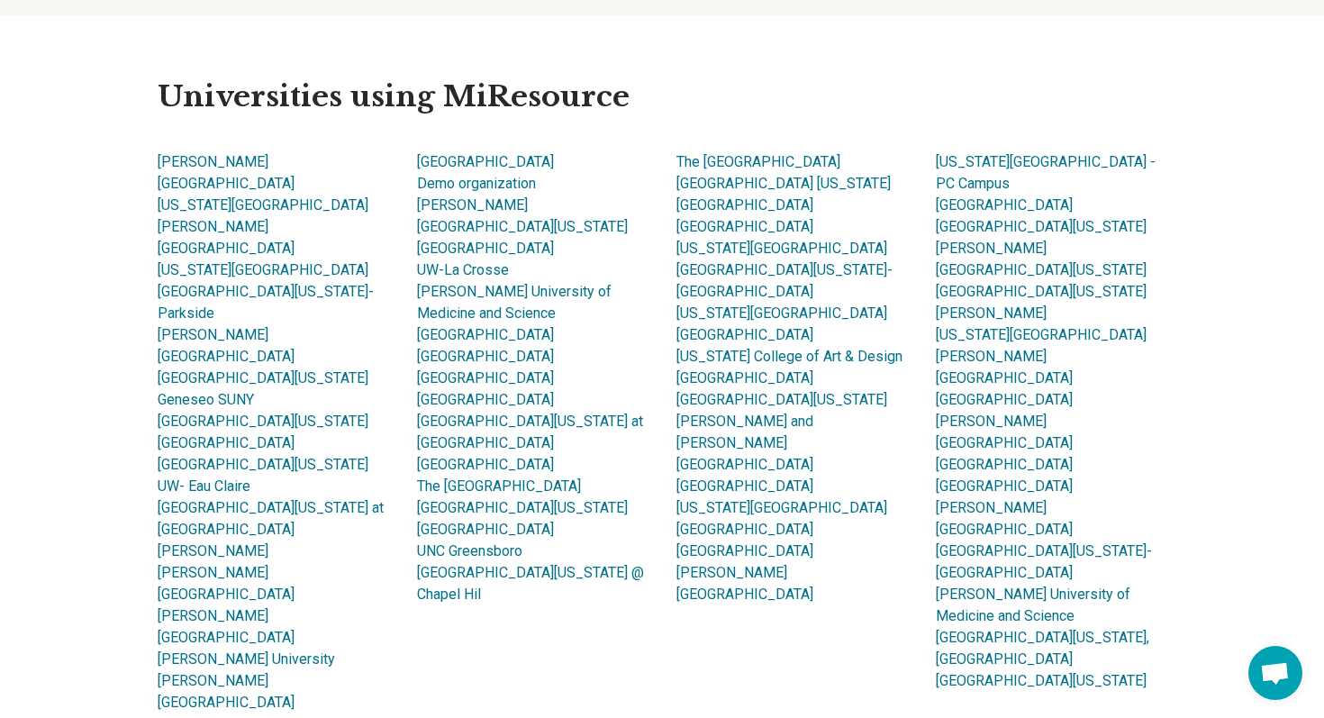
click at [991, 92] on h2 "Universities using MiResource" at bounding box center [662, 97] width 1009 height 38
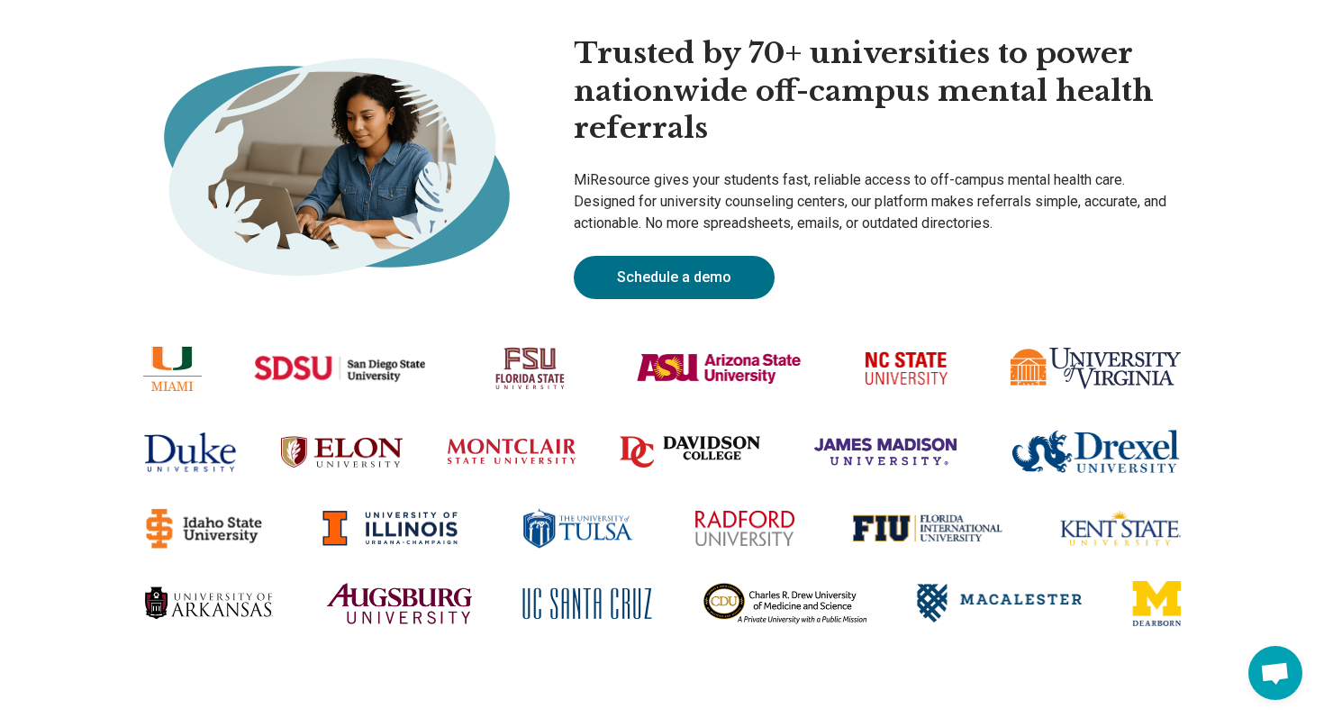
scroll to position [1115, 0]
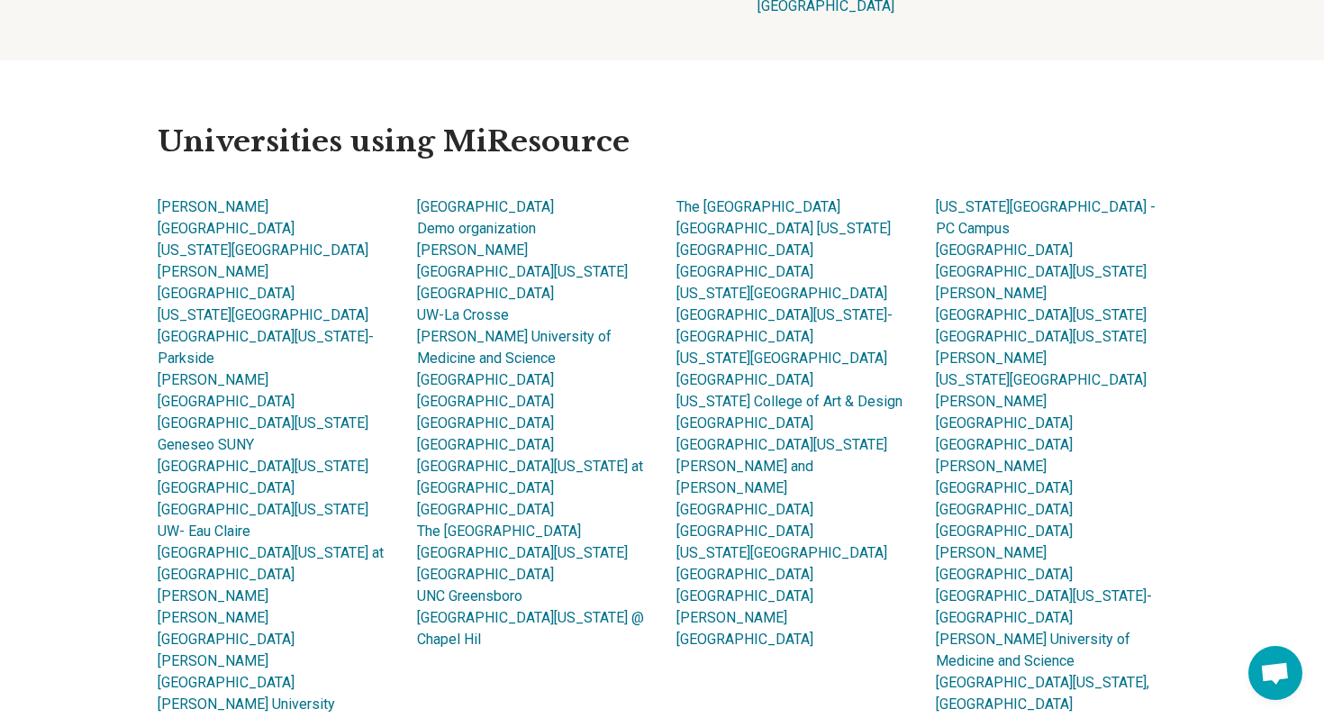
click at [66, 338] on main "Back to Homepage Trusted by 70+ universities to power nationwide off-campus men…" at bounding box center [662, 345] width 1324 height 2777
click at [154, 356] on div "Universities using MiResource Joe DiMaggio Children's Hospital Florida State Un…" at bounding box center [662, 441] width 1038 height 762
click at [166, 436] on link "Geneseo SUNY" at bounding box center [206, 444] width 96 height 17
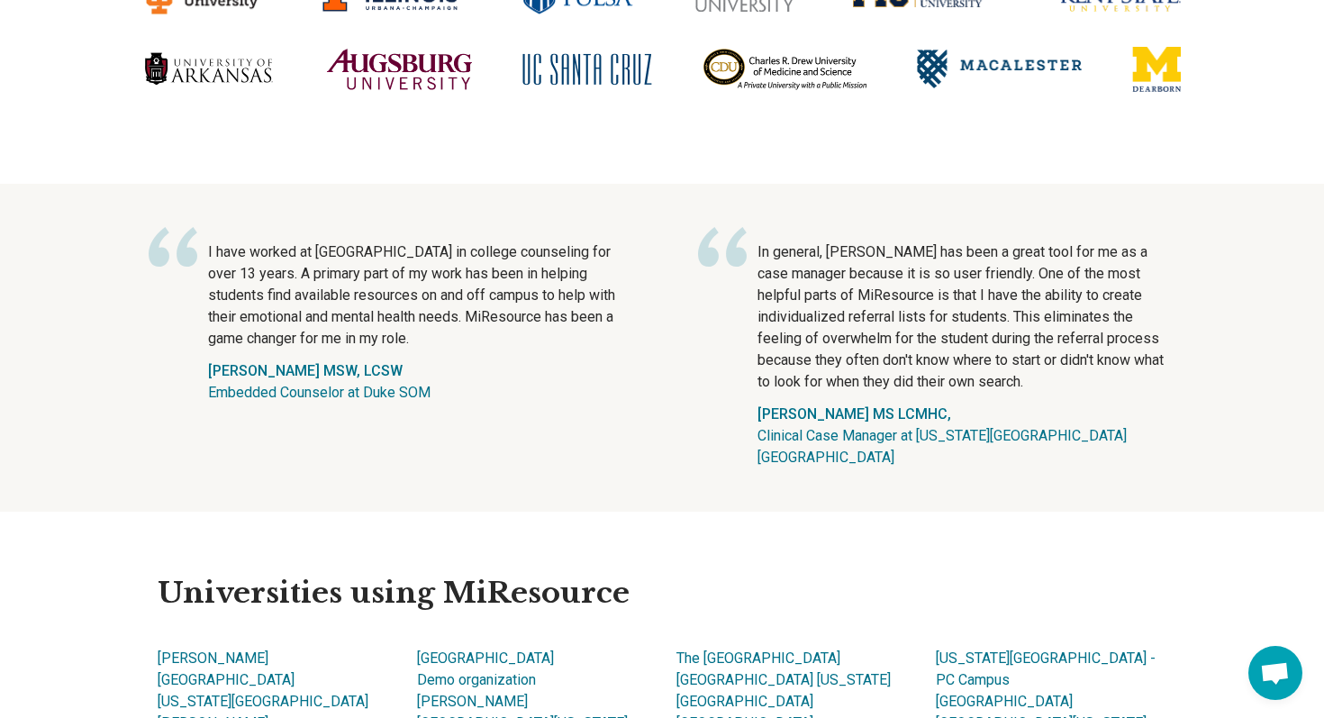
scroll to position [0, 0]
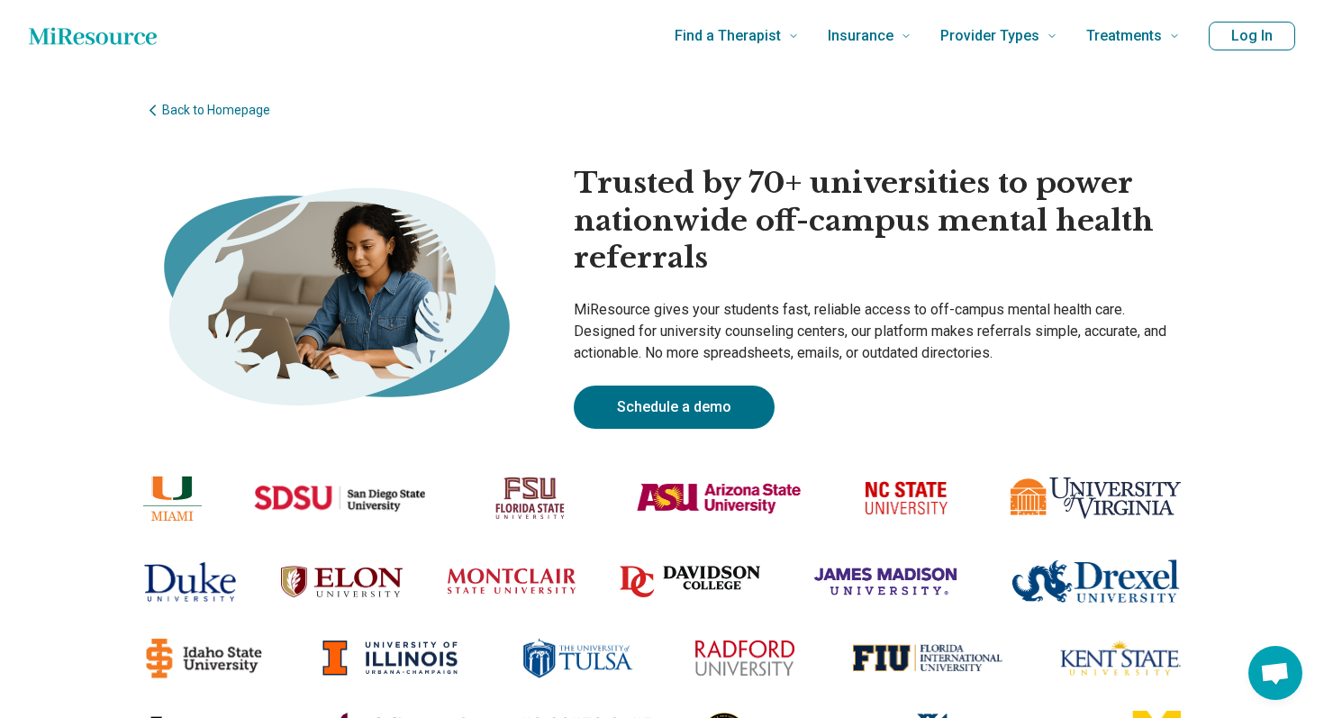
click at [143, 50] on icon "Home page" at bounding box center [93, 36] width 128 height 36
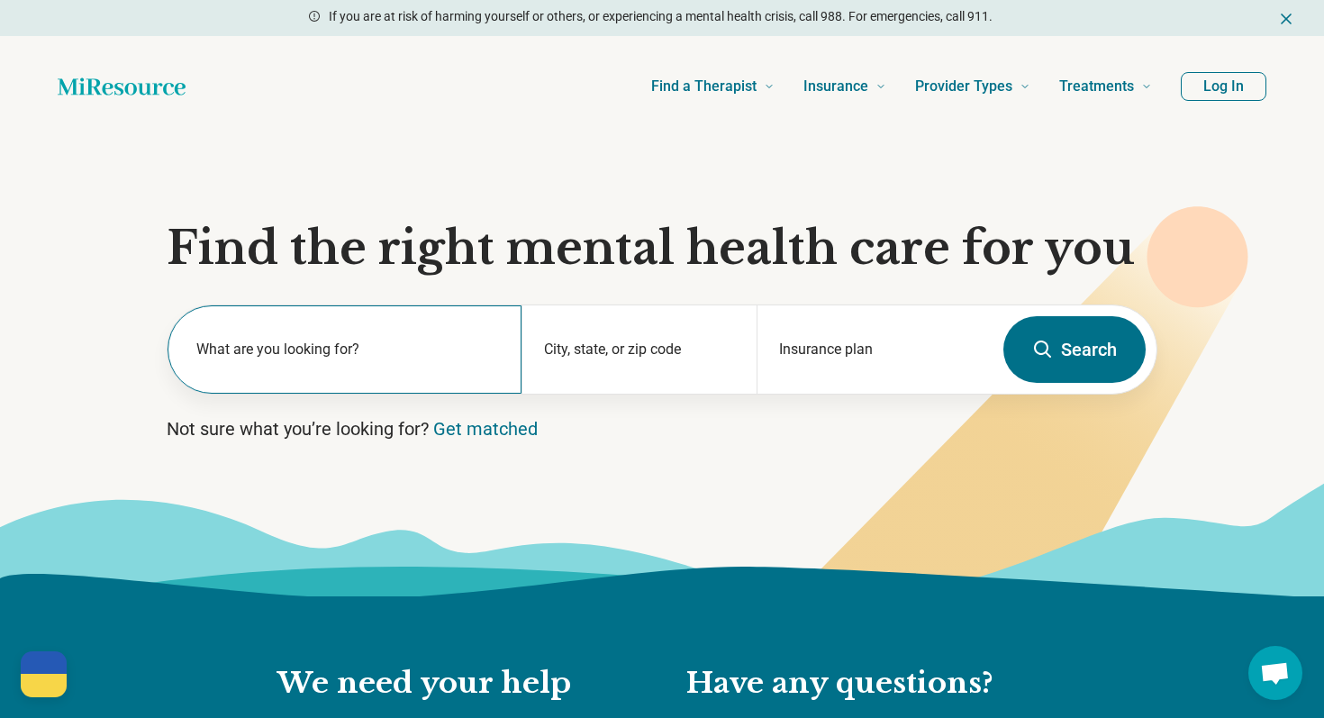
click at [343, 343] on label "What are you looking for?" at bounding box center [348, 350] width 304 height 22
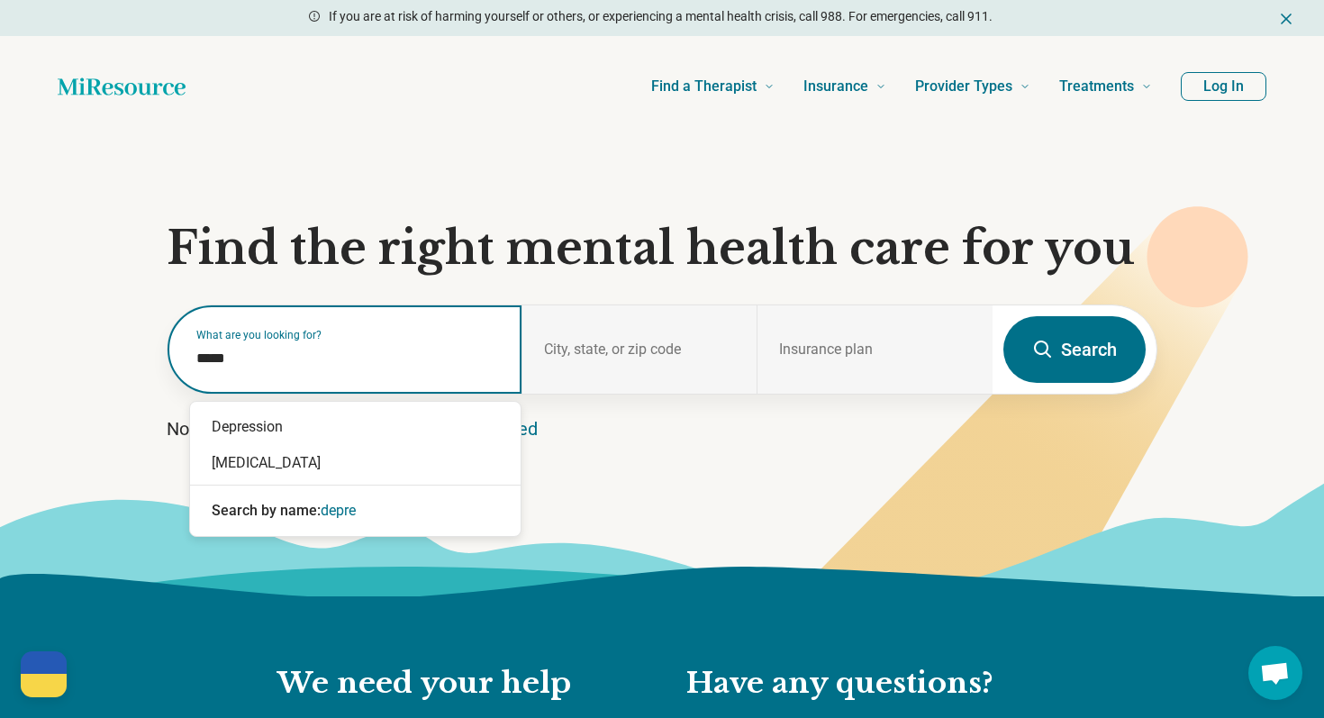
type input "******"
click at [341, 427] on div "Depression" at bounding box center [355, 427] width 331 height 36
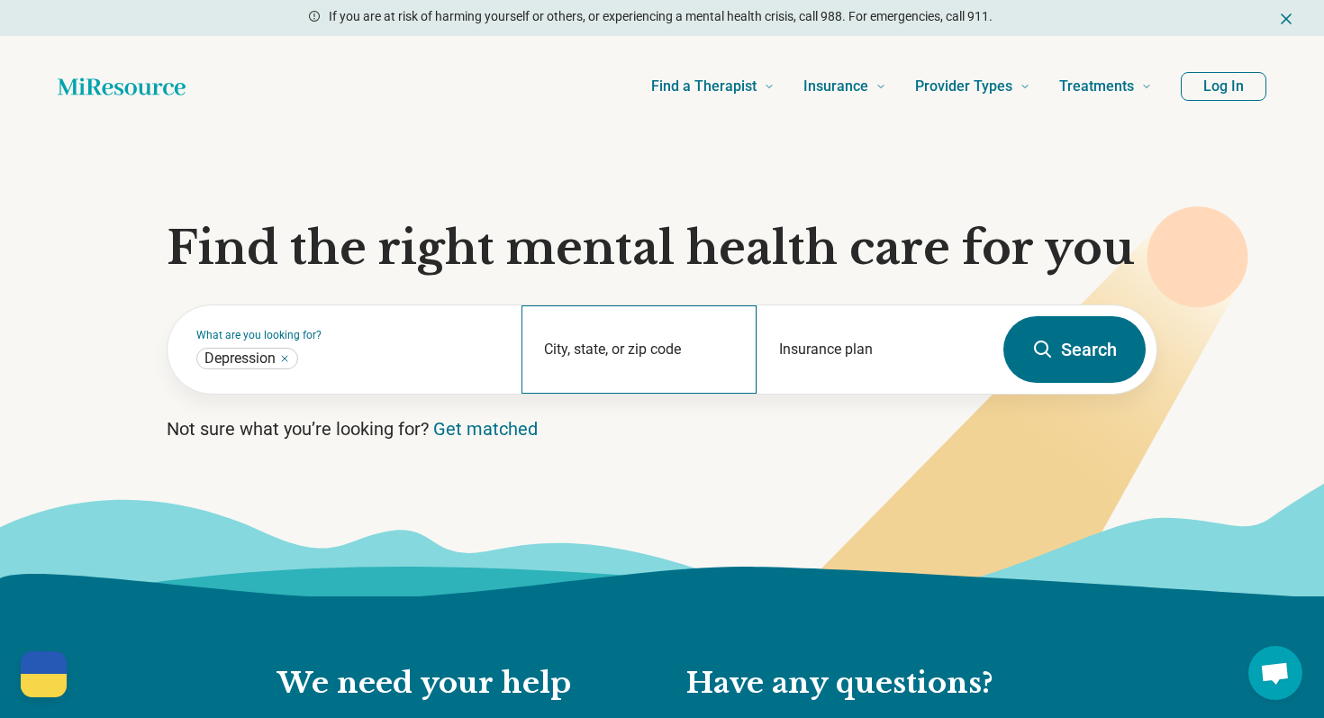
click at [692, 309] on div "City, state, or zip code" at bounding box center [640, 349] width 236 height 88
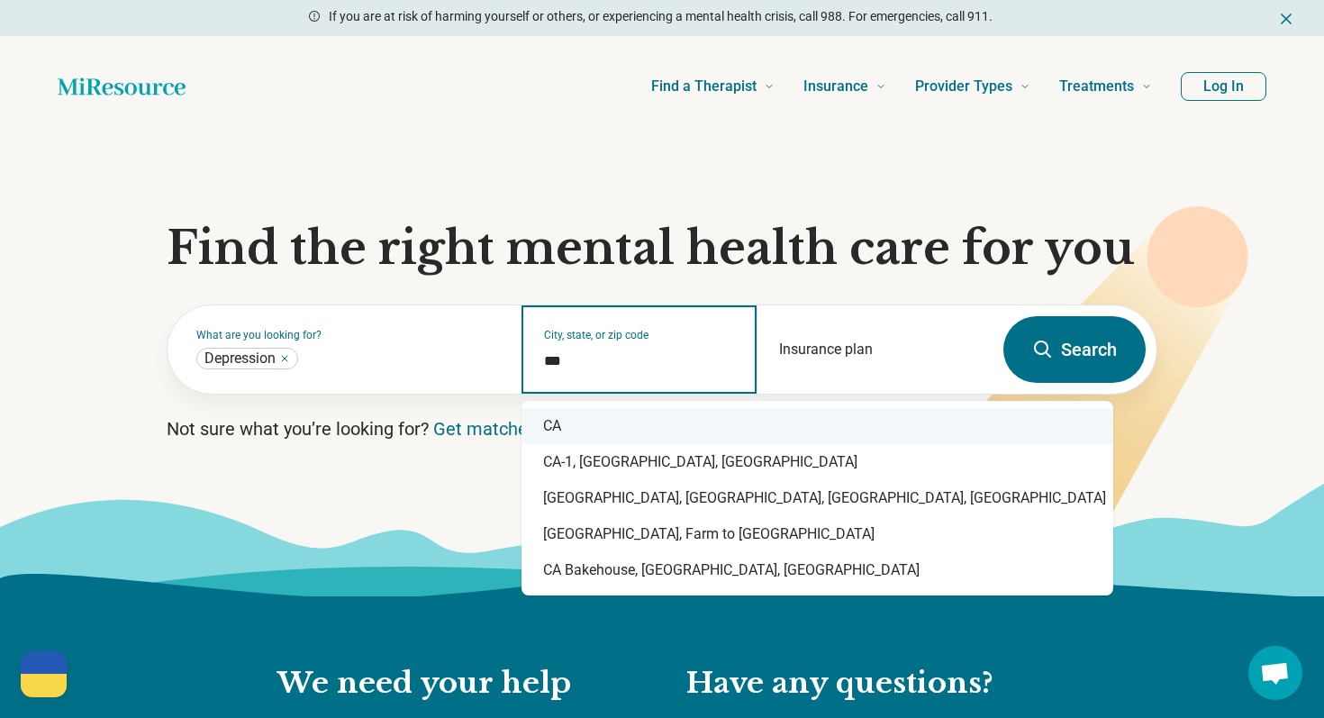
click at [659, 425] on div "CA" at bounding box center [818, 426] width 592 height 36
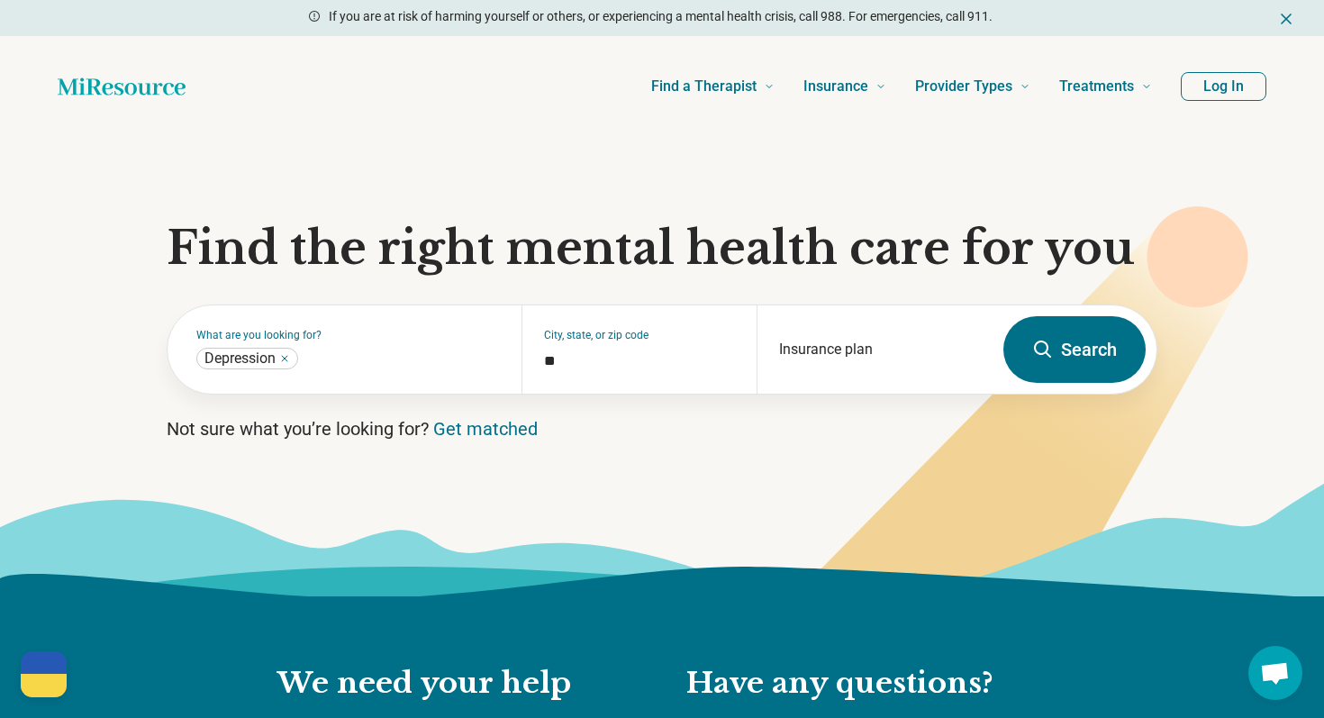
type input "**********"
click at [1079, 344] on button "Search" at bounding box center [1075, 349] width 142 height 67
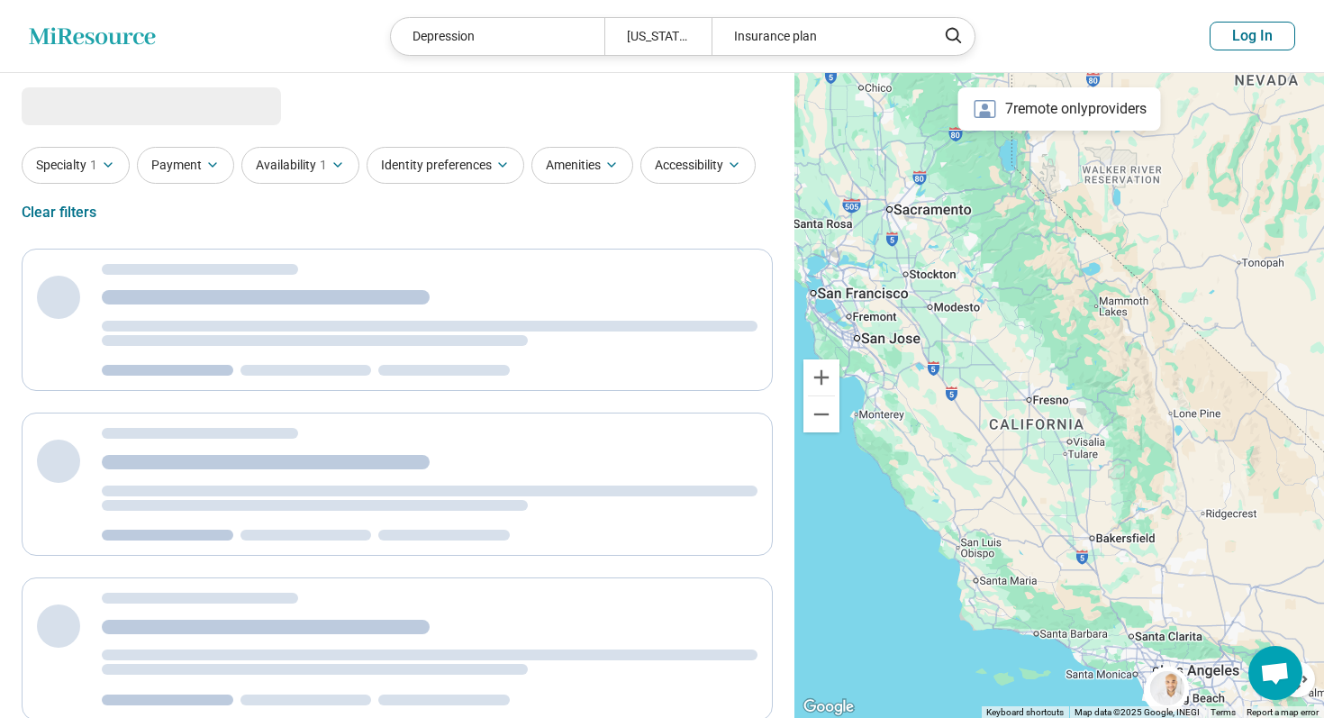
select select "***"
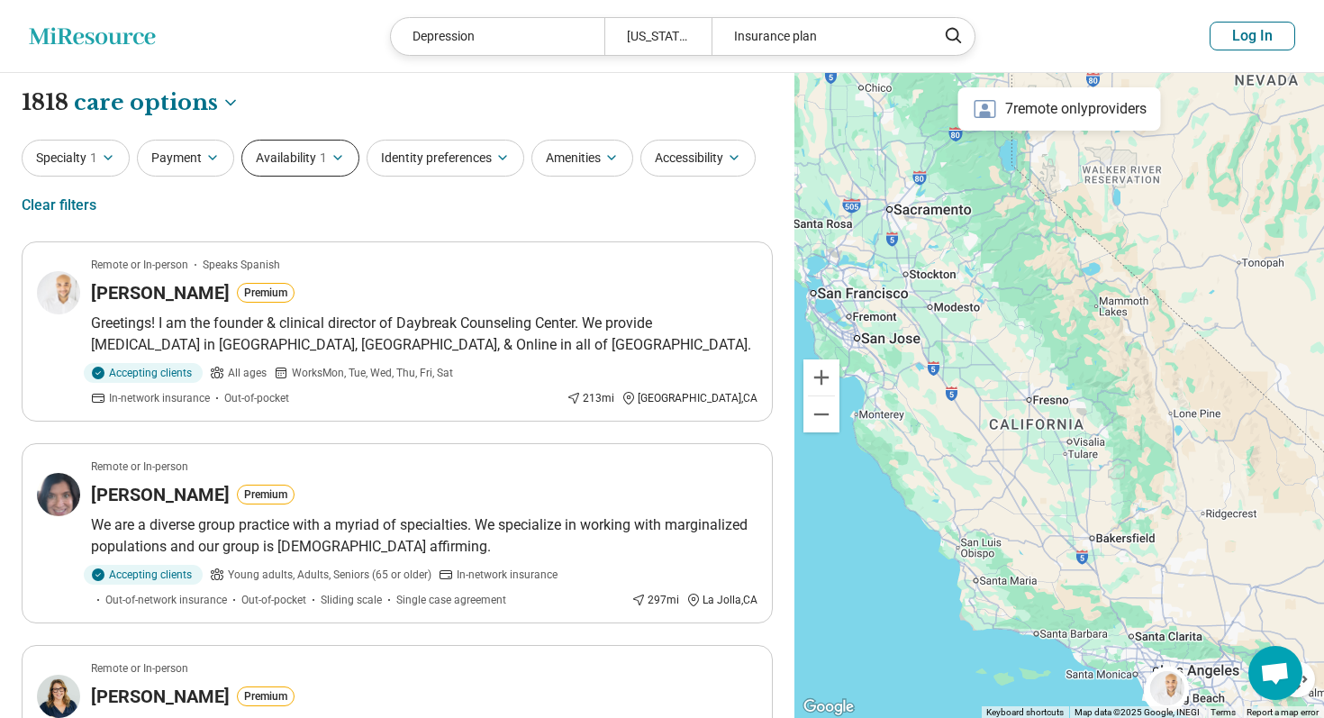
click at [323, 167] on span "1" at bounding box center [323, 158] width 7 height 19
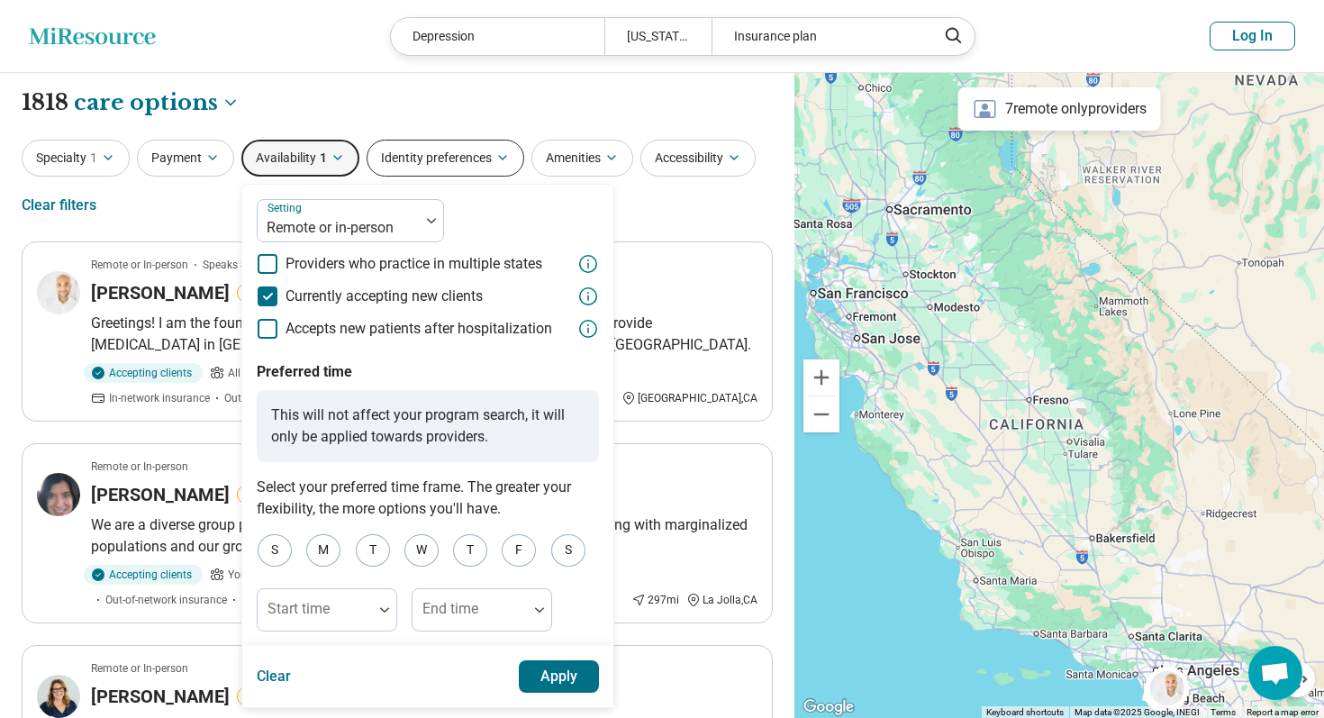
click at [444, 167] on button "Identity preferences" at bounding box center [446, 158] width 158 height 37
